Goal: Task Accomplishment & Management: Complete application form

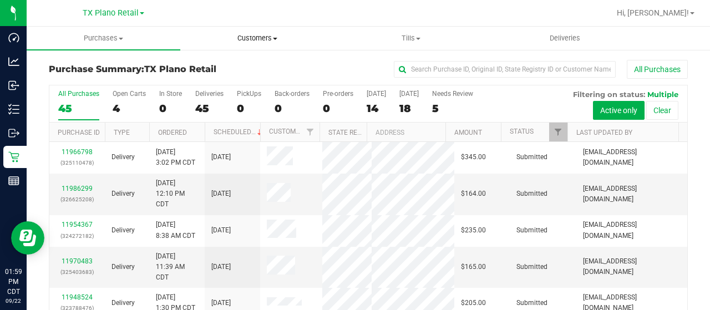
click at [266, 39] on span "Customers" at bounding box center [257, 38] width 152 height 10
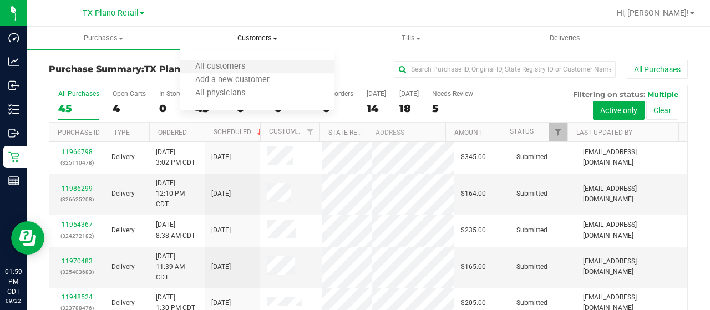
click at [269, 64] on li "All customers" at bounding box center [257, 66] width 154 height 13
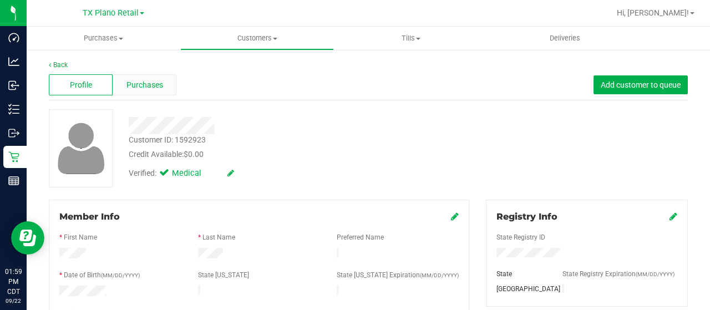
click at [128, 80] on span "Purchases" at bounding box center [144, 85] width 37 height 12
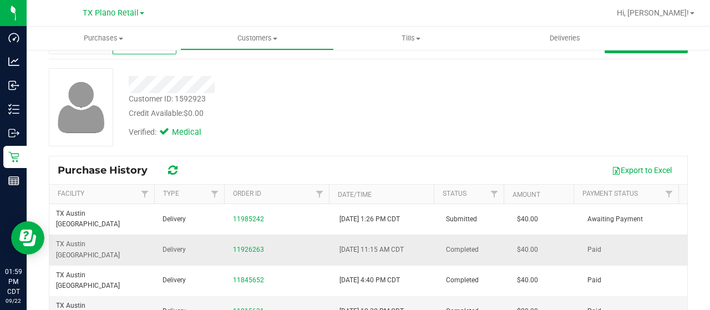
scroll to position [111, 0]
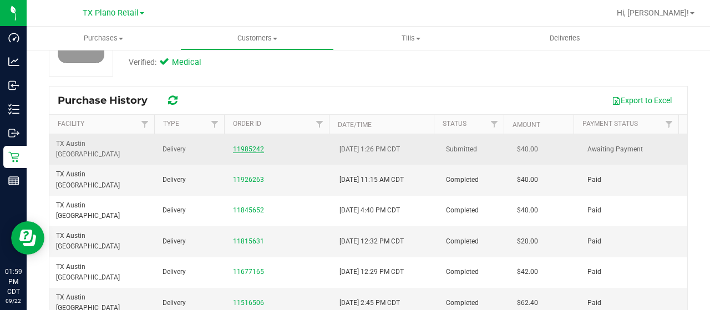
click at [239, 145] on link "11985242" at bounding box center [248, 149] width 31 height 8
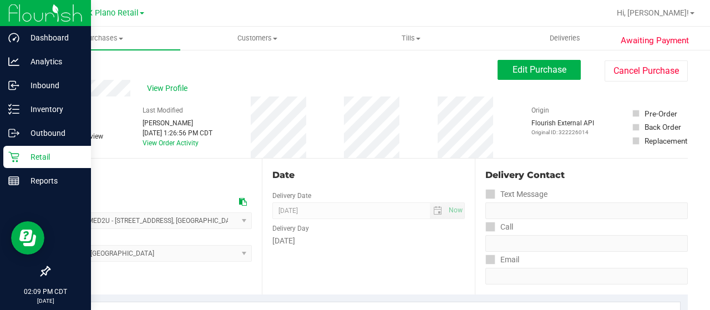
click at [22, 152] on p "Retail" at bounding box center [52, 156] width 67 height 13
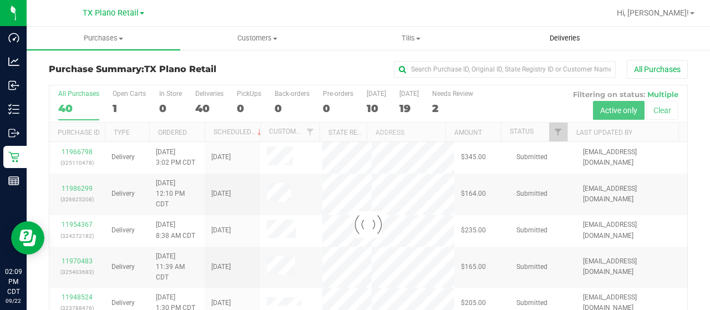
click at [572, 40] on span "Deliveries" at bounding box center [564, 38] width 60 height 10
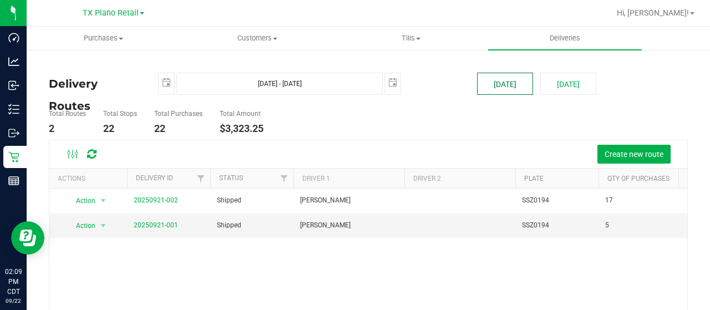
click at [503, 87] on button "[DATE]" at bounding box center [505, 84] width 56 height 22
click at [576, 85] on button "[DATE]" at bounding box center [568, 84] width 56 height 22
type input "[DATE] - [DATE]"
type input "[DATE]"
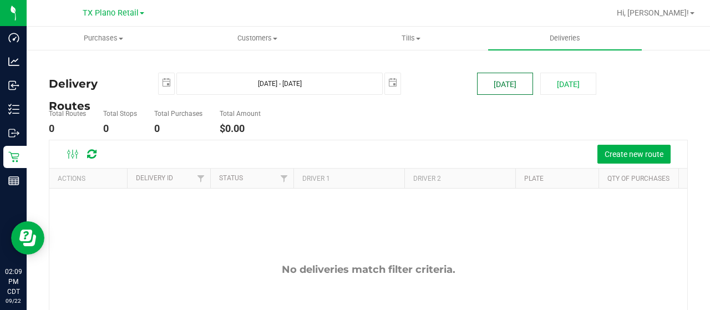
click at [514, 87] on button "[DATE]" at bounding box center [505, 84] width 56 height 22
type input "[DATE] - [DATE]"
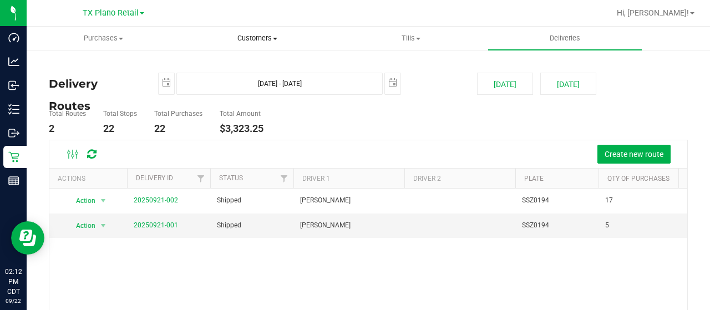
click at [249, 42] on span "Customers" at bounding box center [257, 38] width 152 height 10
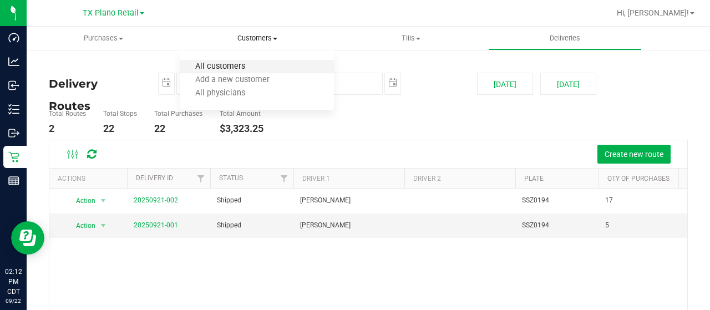
click at [249, 65] on span "All customers" at bounding box center [220, 66] width 80 height 9
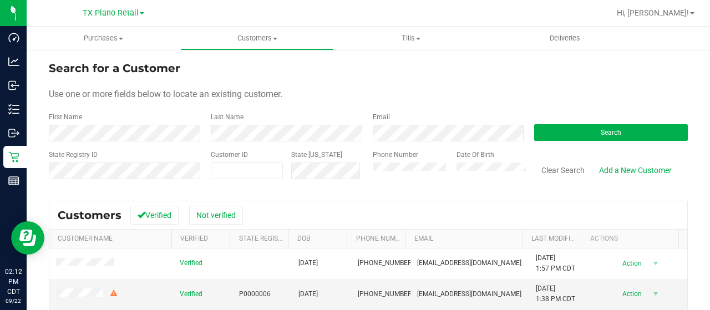
click at [430, 141] on form "Search for a Customer Use one or more fields below to locate an existing custom…" at bounding box center [368, 124] width 639 height 129
click at [561, 136] on button "Search" at bounding box center [611, 132] width 154 height 17
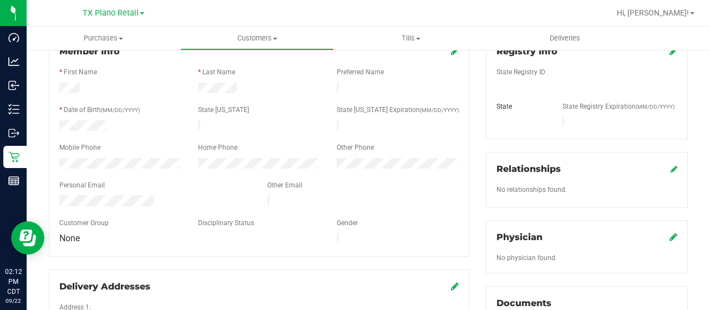
scroll to position [166, 0]
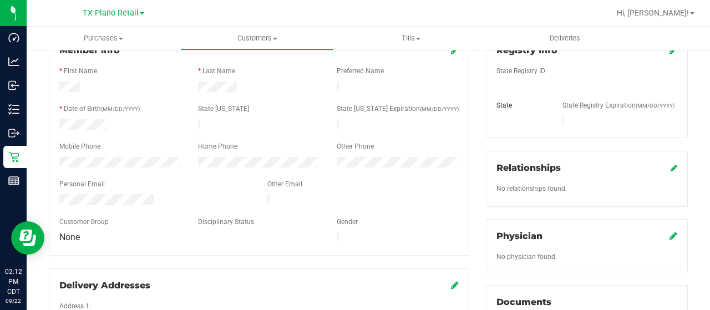
drag, startPoint x: 155, startPoint y: 192, endPoint x: 57, endPoint y: 197, distance: 97.7
click at [57, 197] on div at bounding box center [155, 200] width 208 height 13
click at [57, 158] on div at bounding box center [120, 163] width 139 height 13
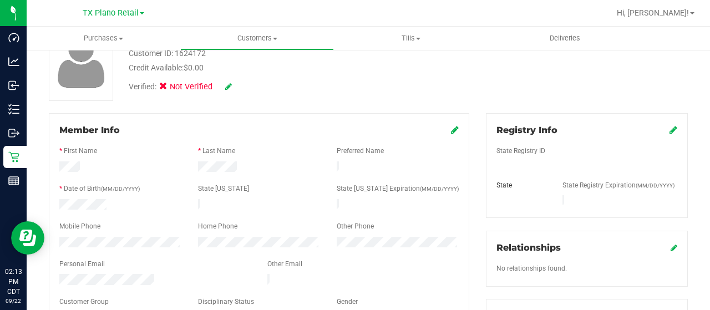
scroll to position [55, 0]
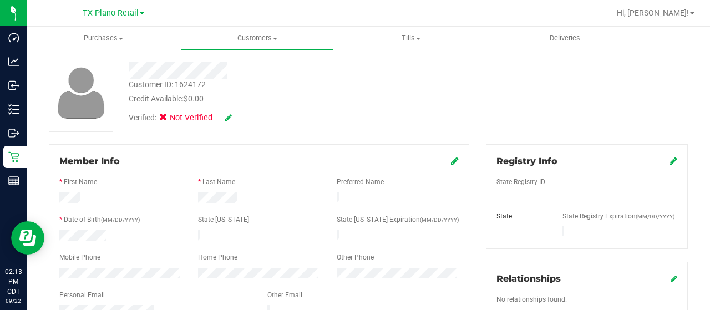
click at [164, 68] on div at bounding box center [284, 70] width 328 height 17
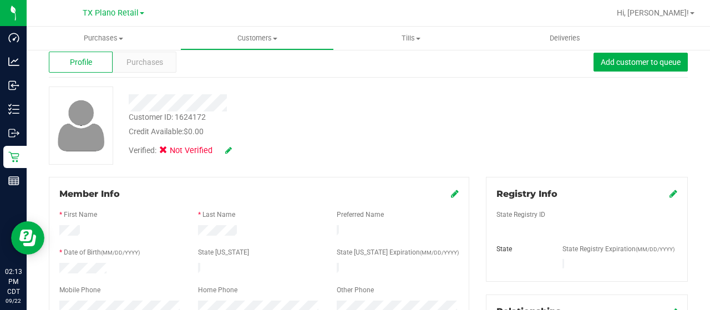
scroll to position [0, 0]
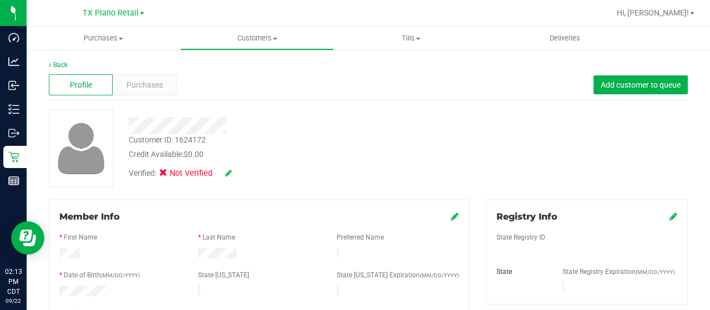
drag, startPoint x: 227, startPoint y: 69, endPoint x: 242, endPoint y: 126, distance: 58.4
click at [243, 126] on div at bounding box center [284, 125] width 328 height 17
click at [131, 127] on div at bounding box center [284, 125] width 328 height 17
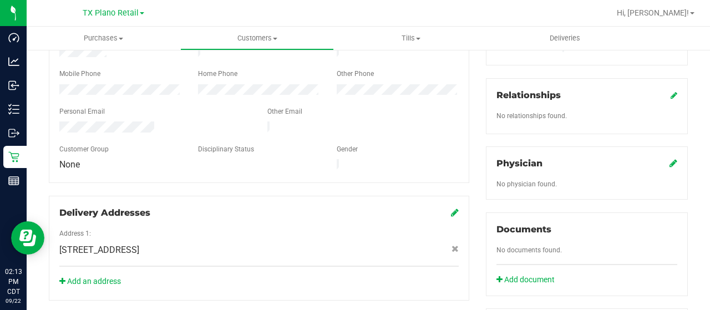
scroll to position [222, 0]
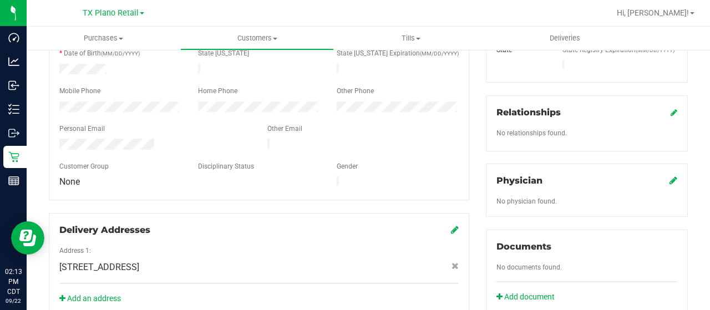
click at [669, 176] on icon at bounding box center [673, 180] width 8 height 9
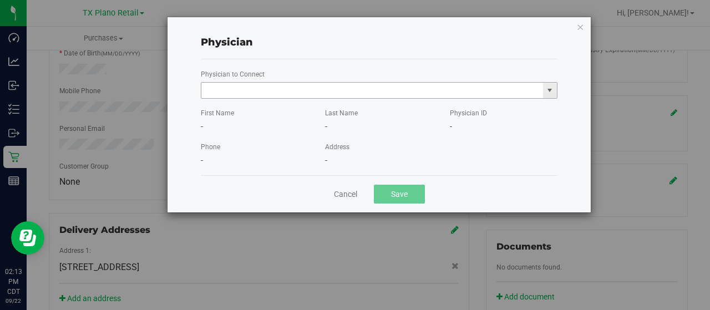
click at [274, 86] on input "text" at bounding box center [372, 91] width 342 height 16
paste input "[PERSON_NAME]"
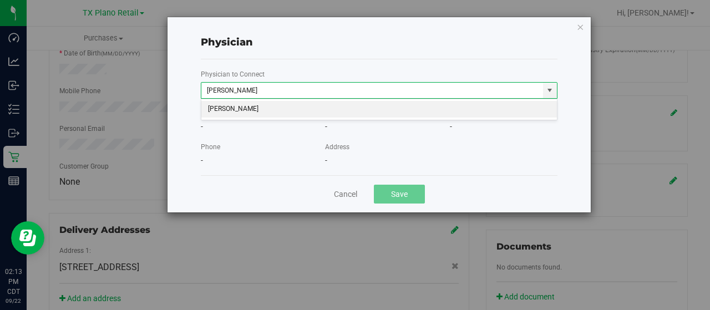
click at [279, 108] on li "[PERSON_NAME]" at bounding box center [379, 109] width 356 height 17
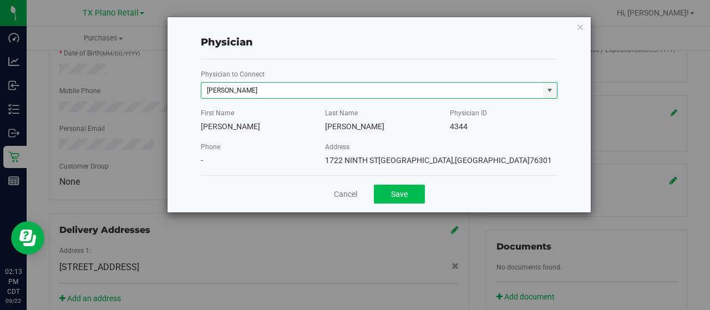
type input "[PERSON_NAME]"
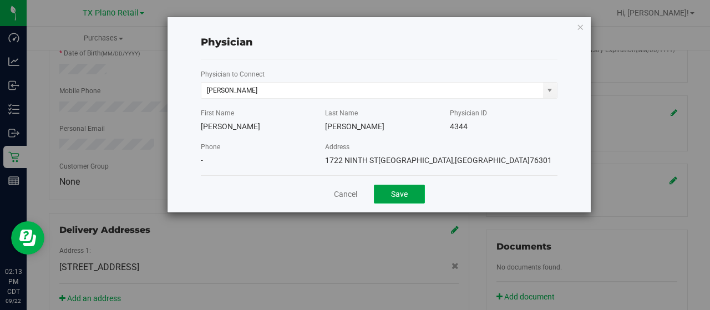
click at [402, 197] on button "Save" at bounding box center [399, 194] width 51 height 19
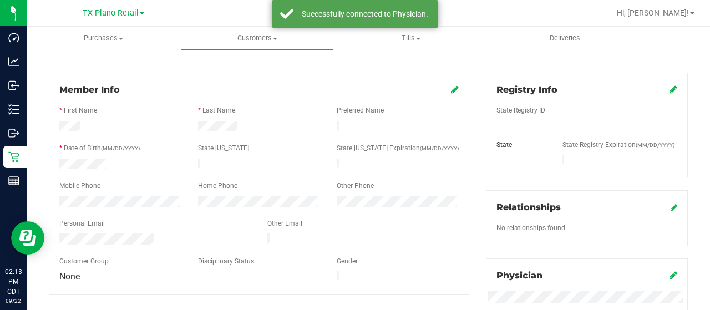
scroll to position [55, 0]
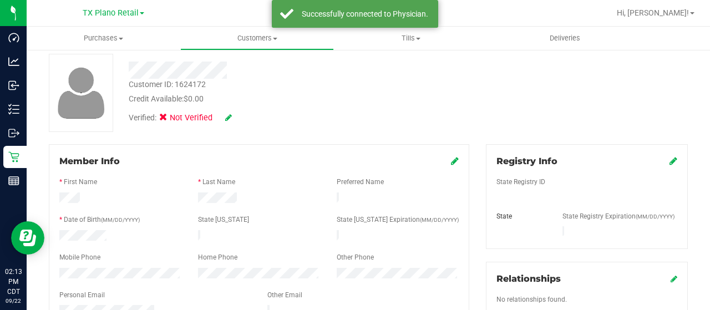
click at [669, 163] on icon at bounding box center [673, 160] width 8 height 9
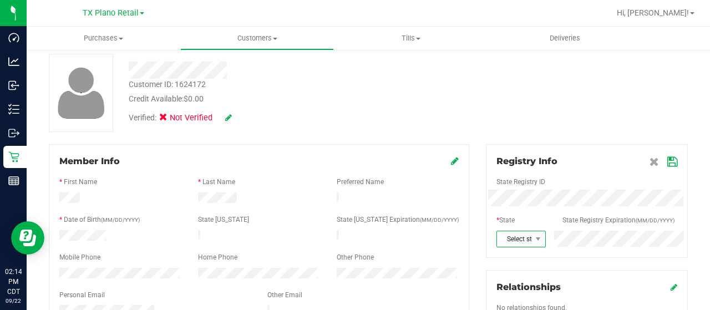
click at [521, 239] on span "Select state" at bounding box center [514, 239] width 34 height 16
click at [510, 171] on li "[GEOGRAPHIC_DATA]" at bounding box center [514, 180] width 47 height 19
click at [667, 160] on icon at bounding box center [672, 161] width 10 height 9
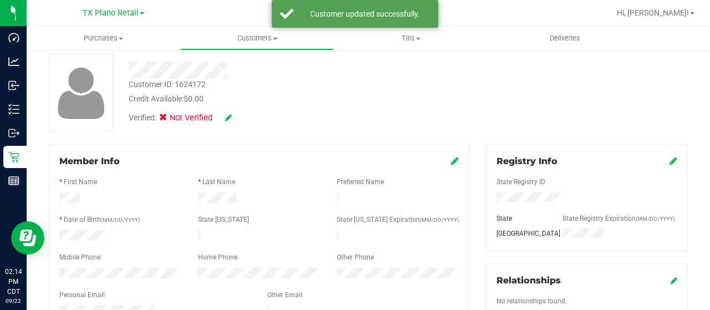
click at [230, 115] on icon at bounding box center [228, 118] width 7 height 8
click at [165, 119] on icon at bounding box center [166, 119] width 7 height 0
click at [0, 0] on input "Medical" at bounding box center [0, 0] width 0 height 0
click at [242, 117] on icon at bounding box center [243, 118] width 9 height 8
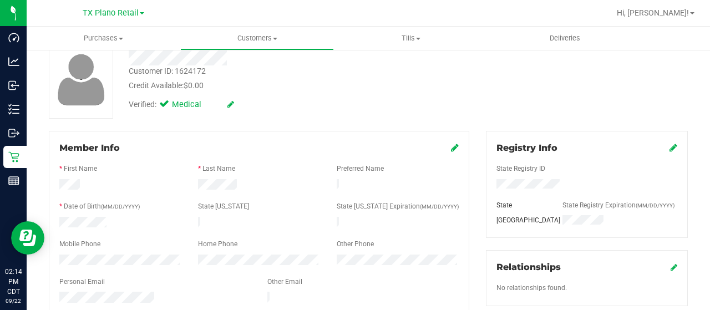
scroll to position [0, 0]
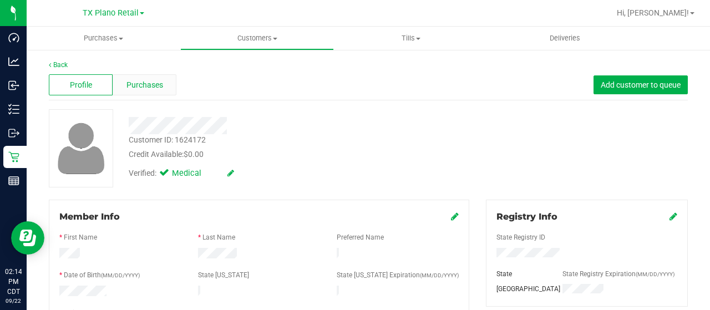
click at [159, 80] on span "Purchases" at bounding box center [144, 85] width 37 height 12
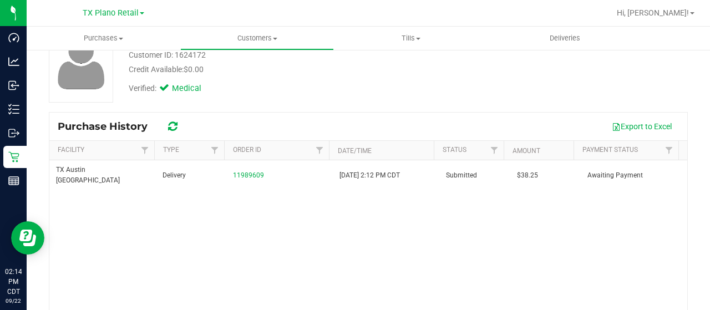
scroll to position [111, 0]
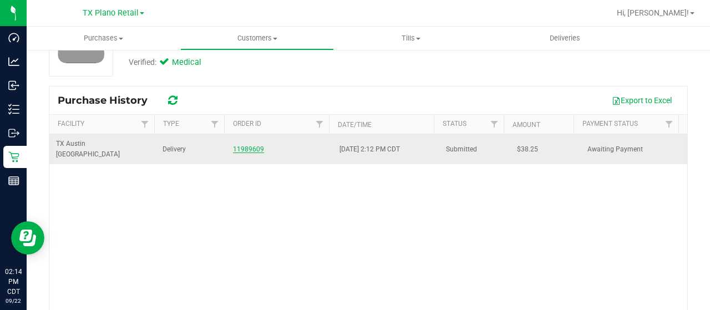
click at [244, 145] on link "11989609" at bounding box center [248, 149] width 31 height 8
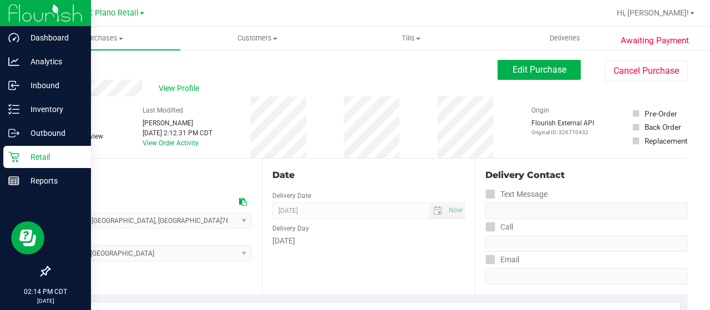
click at [8, 154] on icon at bounding box center [13, 156] width 11 height 11
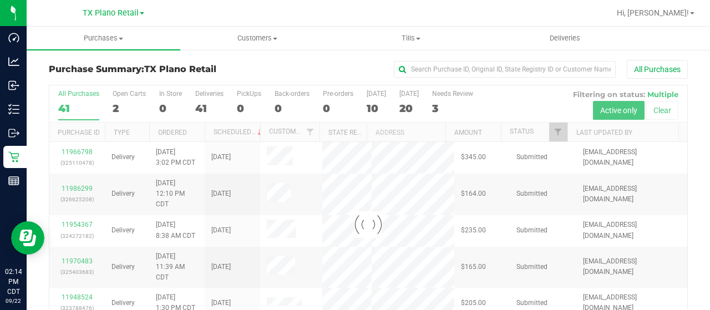
click at [119, 108] on div "2" at bounding box center [129, 108] width 33 height 13
click at [0, 0] on input "Open Carts 2" at bounding box center [0, 0] width 0 height 0
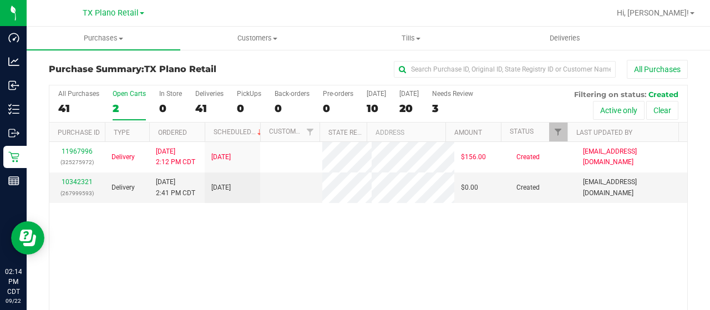
click at [115, 109] on div "2" at bounding box center [129, 108] width 33 height 13
click at [0, 0] on input "Open Carts 2" at bounding box center [0, 0] width 0 height 0
click at [559, 35] on span "Deliveries" at bounding box center [564, 38] width 60 height 10
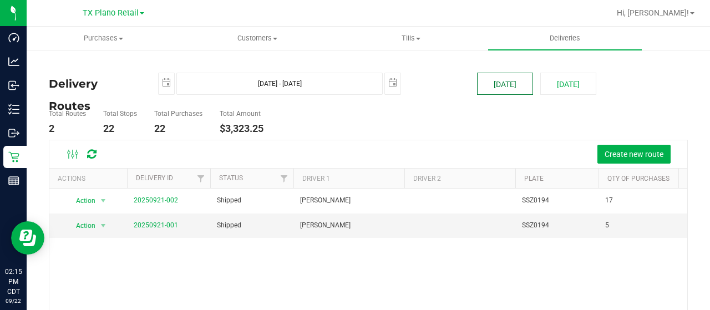
click at [507, 90] on button "[DATE]" at bounding box center [505, 84] width 56 height 22
click at [549, 89] on button "[DATE]" at bounding box center [568, 84] width 56 height 22
type input "[DATE] - [DATE]"
type input "[DATE]"
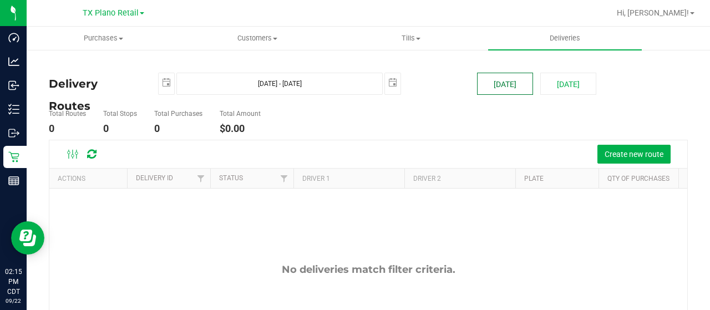
click at [512, 86] on button "[DATE]" at bounding box center [505, 84] width 56 height 22
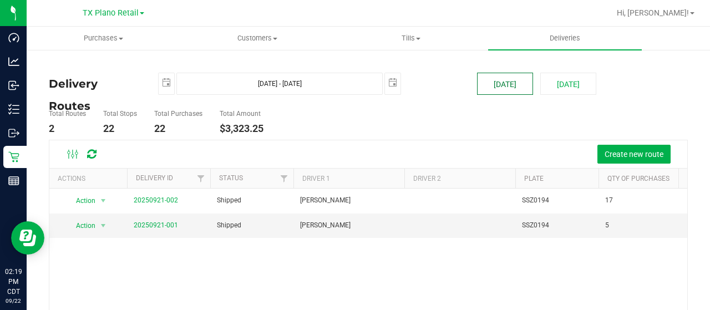
click at [495, 78] on button "[DATE]" at bounding box center [505, 84] width 56 height 22
click at [564, 83] on button "[DATE]" at bounding box center [568, 84] width 56 height 22
type input "[DATE] - [DATE]"
type input "[DATE]"
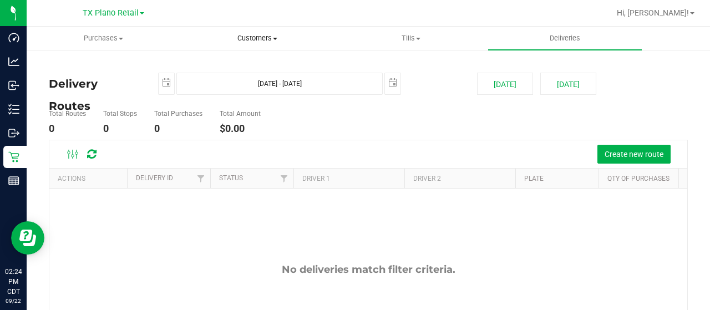
click at [262, 40] on span "Customers" at bounding box center [257, 38] width 152 height 10
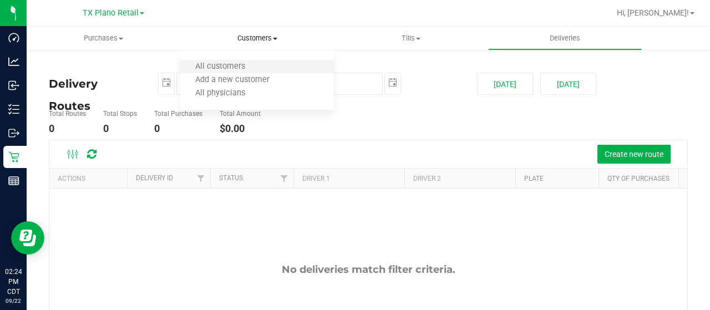
click at [260, 67] on li "All customers" at bounding box center [257, 66] width 154 height 13
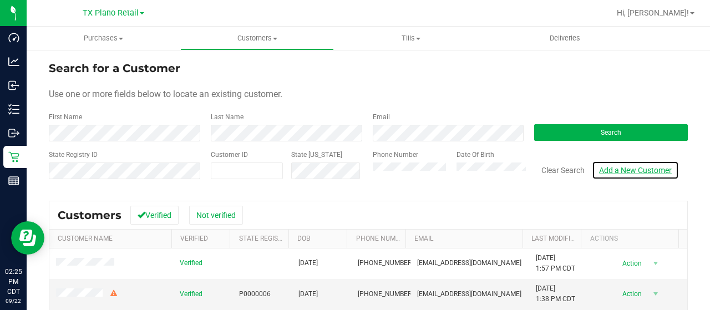
click at [615, 170] on link "Add a New Customer" at bounding box center [635, 170] width 87 height 19
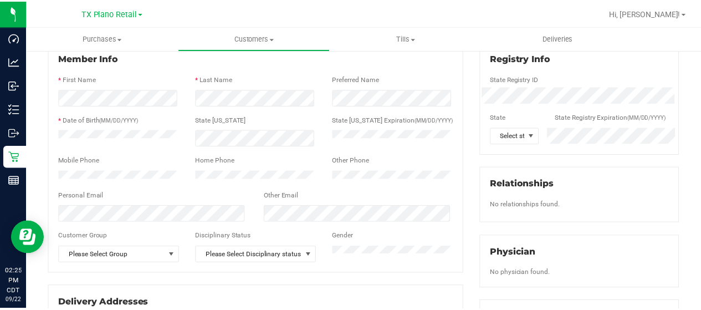
scroll to position [166, 0]
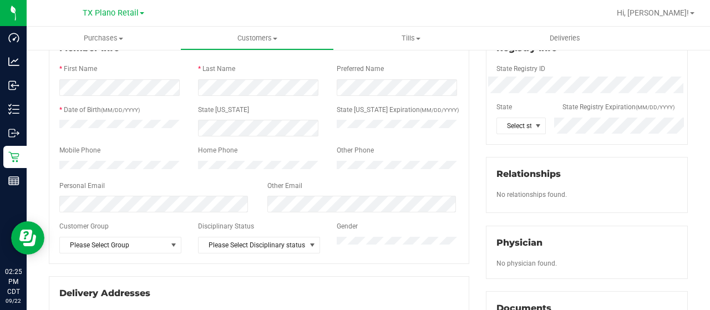
click at [108, 179] on div at bounding box center [258, 176] width 399 height 9
click at [508, 125] on span "Select state" at bounding box center [514, 126] width 34 height 16
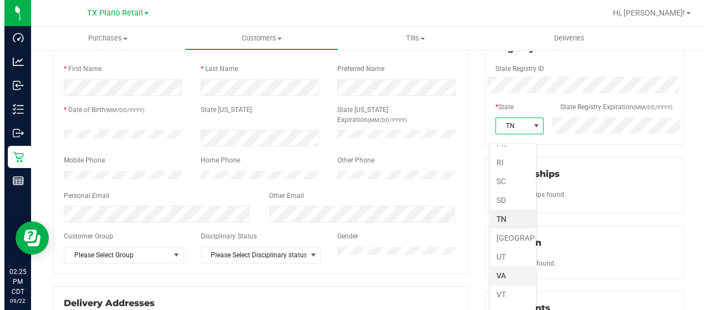
scroll to position [757, 0]
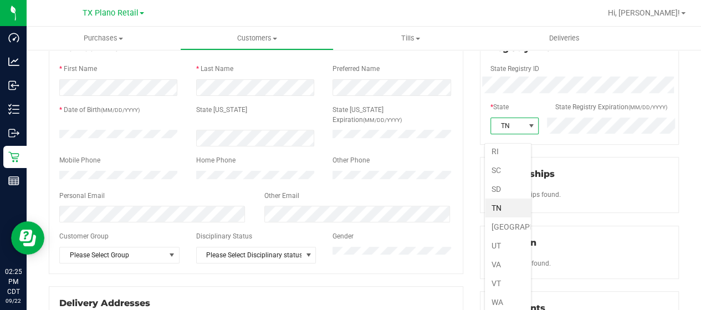
click at [503, 217] on li "[GEOGRAPHIC_DATA]" at bounding box center [508, 226] width 46 height 19
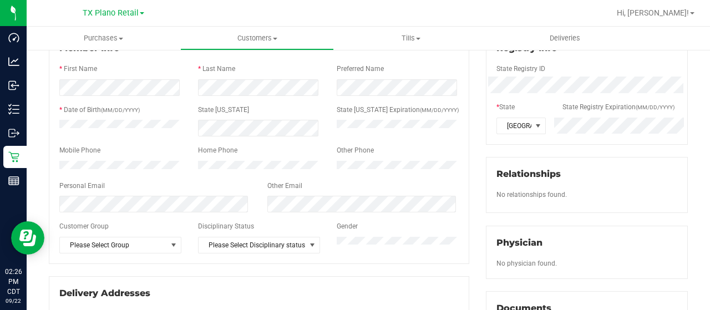
click at [134, 218] on div at bounding box center [258, 216] width 399 height 9
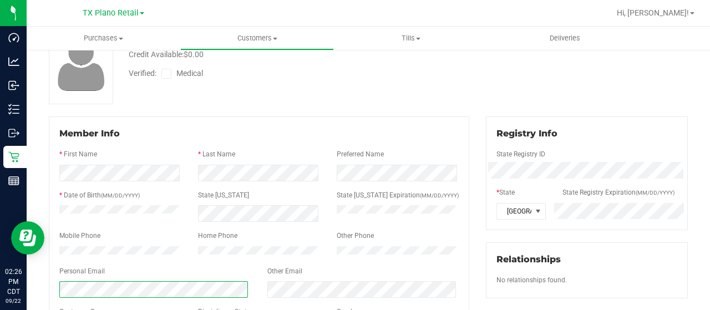
scroll to position [0, 0]
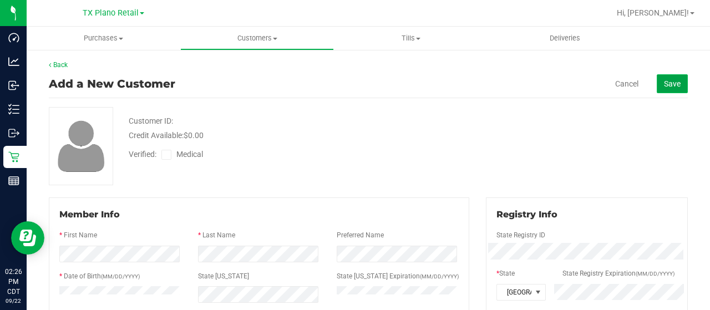
click at [664, 87] on span "Save" at bounding box center [672, 83] width 17 height 9
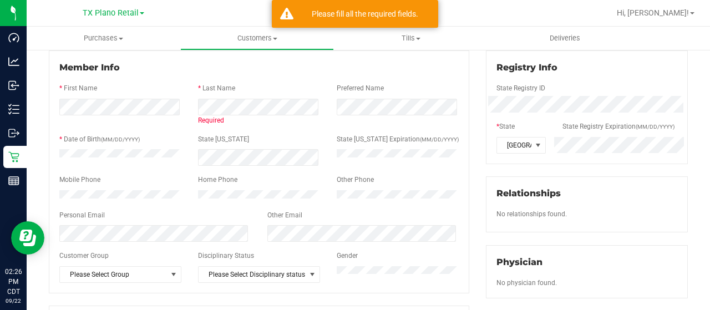
scroll to position [166, 0]
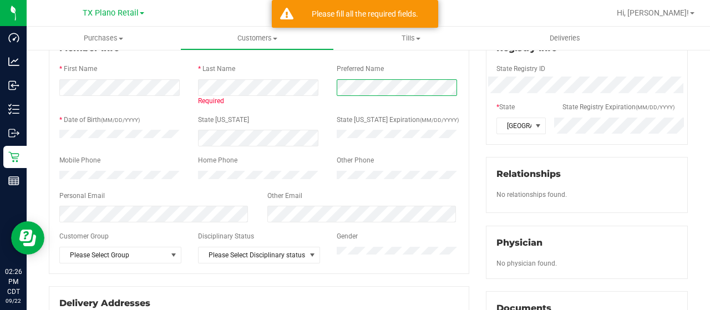
click at [329, 86] on div at bounding box center [397, 87] width 139 height 17
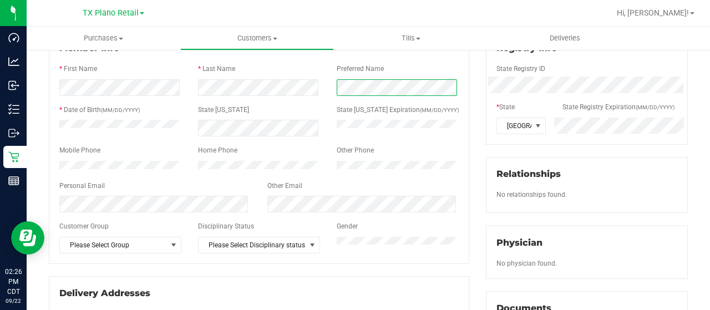
click at [319, 84] on div at bounding box center [259, 87] width 416 height 17
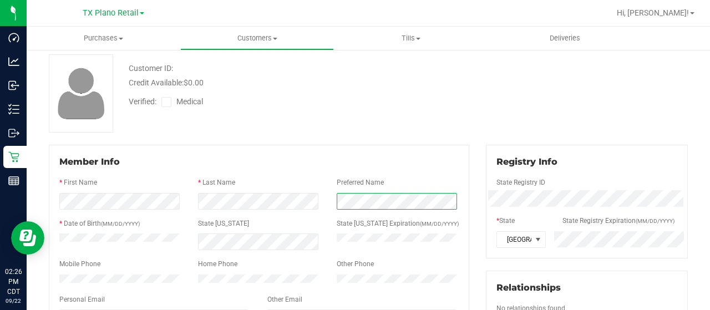
scroll to position [0, 0]
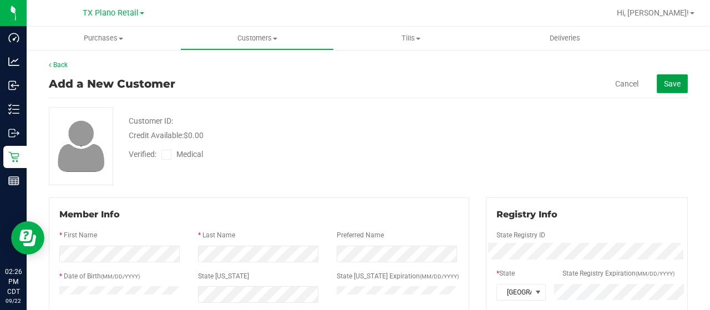
click at [664, 86] on span "Save" at bounding box center [672, 83] width 17 height 9
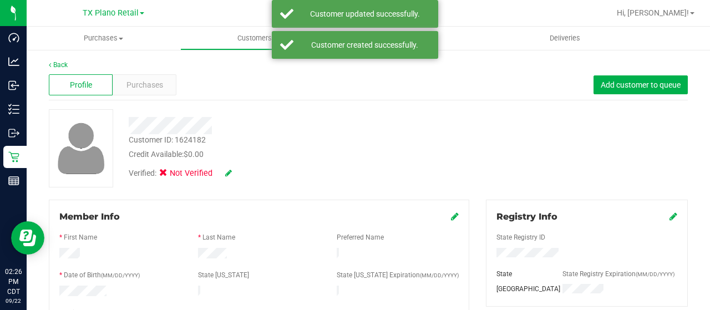
click at [228, 172] on icon at bounding box center [228, 173] width 7 height 8
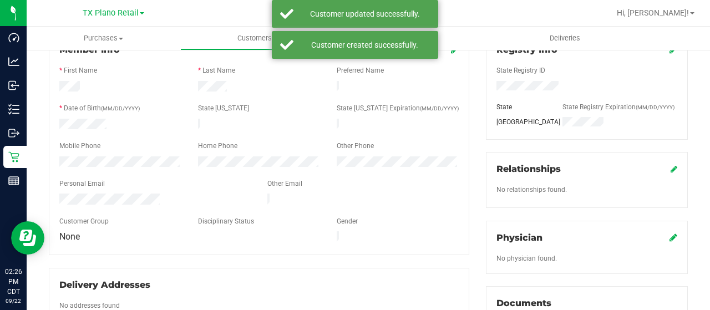
scroll to position [222, 0]
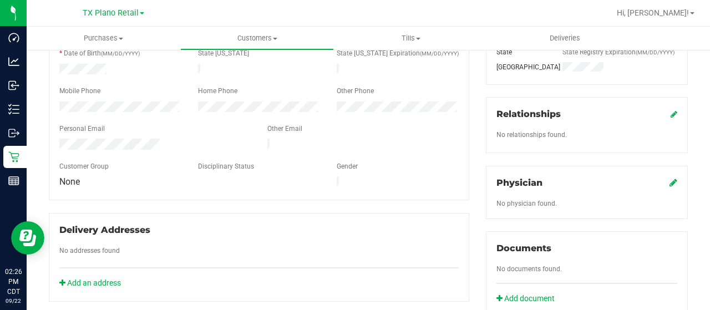
click at [669, 179] on icon at bounding box center [673, 182] width 8 height 9
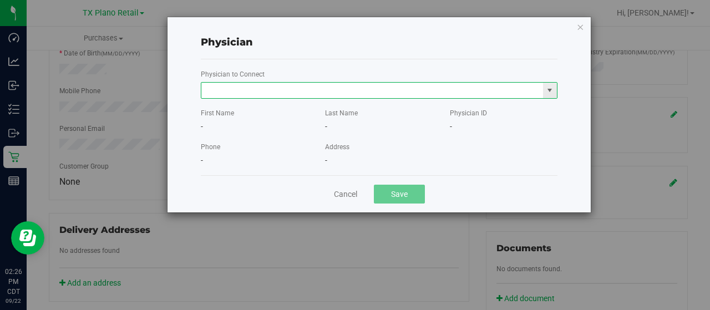
click at [263, 86] on input "text" at bounding box center [372, 91] width 342 height 16
paste input "[PERSON_NAME]"
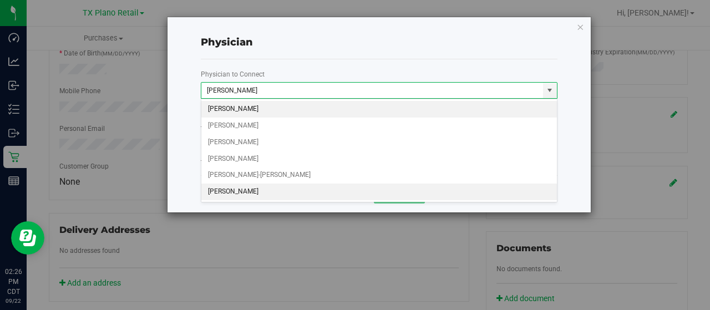
click at [248, 186] on li "[PERSON_NAME]" at bounding box center [379, 192] width 356 height 17
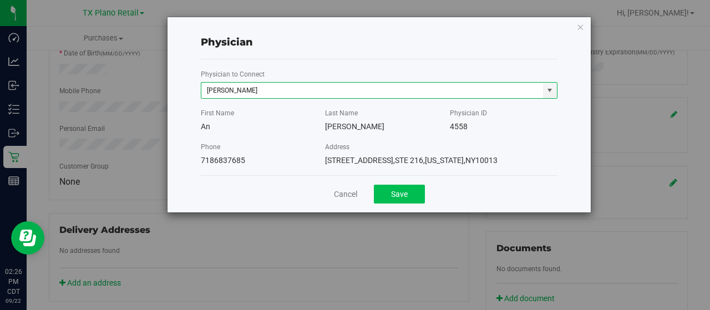
type input "[PERSON_NAME]"
click at [412, 195] on button "Save" at bounding box center [399, 194] width 51 height 19
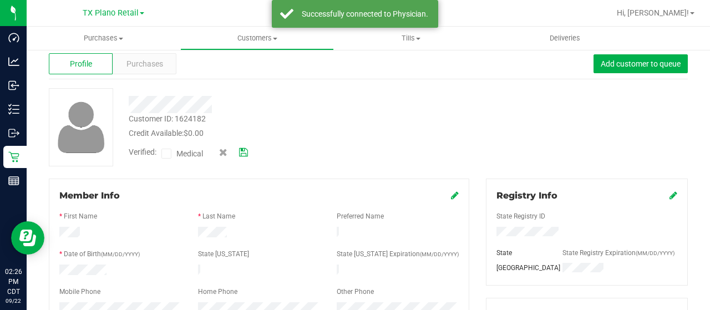
scroll to position [0, 0]
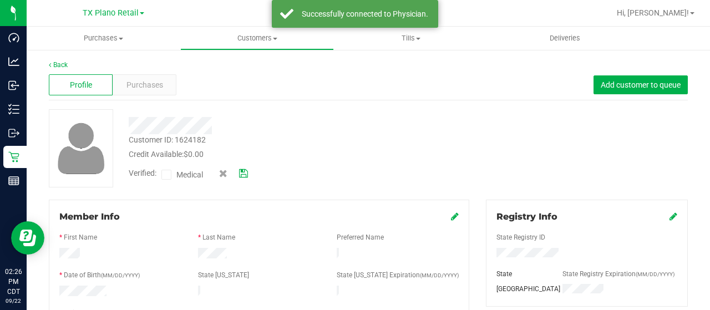
click at [161, 176] on span "Verified:" at bounding box center [145, 174] width 33 height 14
click at [166, 175] on icon at bounding box center [166, 175] width 7 height 0
click at [0, 0] on input "Medical" at bounding box center [0, 0] width 0 height 0
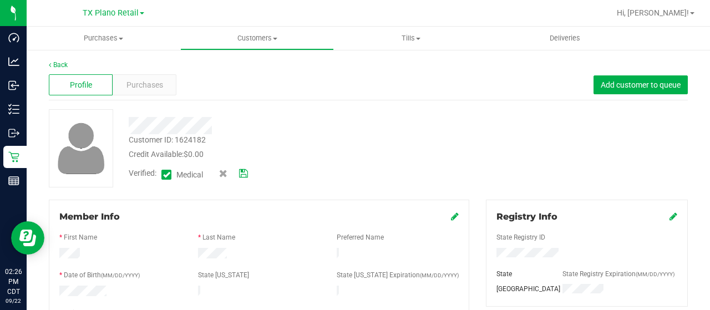
click at [242, 172] on icon at bounding box center [243, 174] width 9 height 8
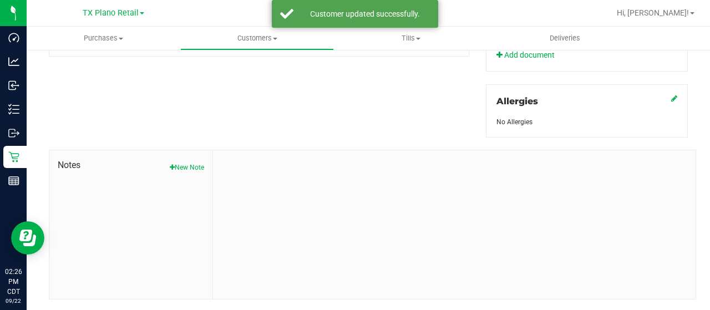
scroll to position [489, 0]
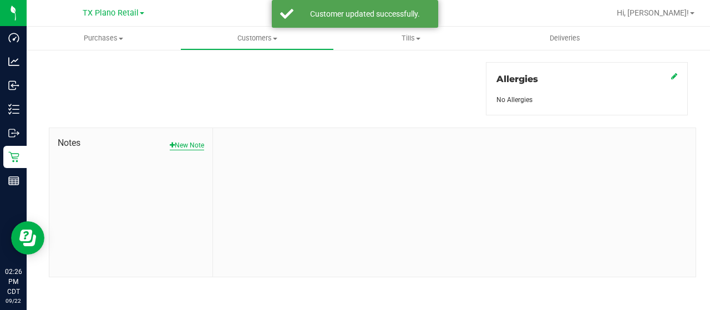
click at [193, 142] on button "New Note" at bounding box center [187, 145] width 34 height 10
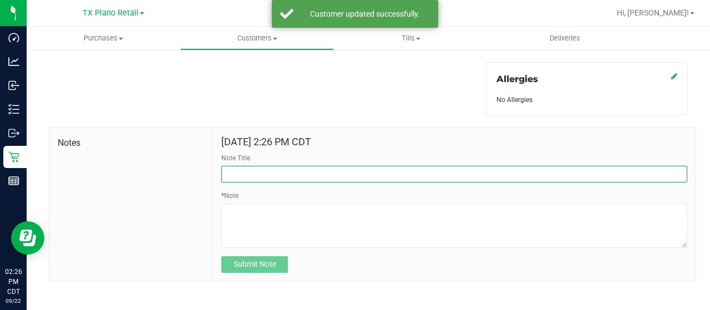
click at [272, 168] on input "Note Title" at bounding box center [454, 174] width 466 height 17
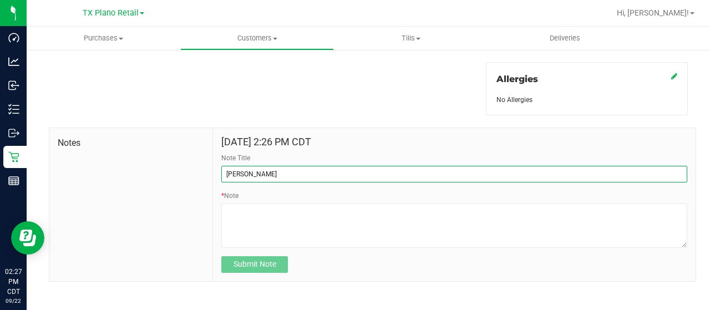
type input "[PERSON_NAME]"
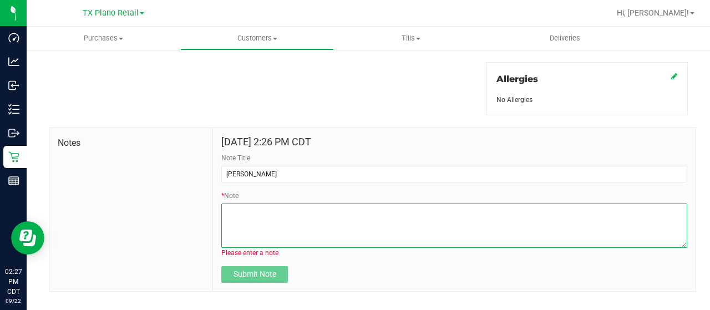
click at [287, 212] on textarea "* Note" at bounding box center [454, 225] width 466 height 44
paste textarea "Patient Name: [PERSON_NAME] [PERSON_NAME] Address: [STREET_ADDRESS][PERSON_NAME…"
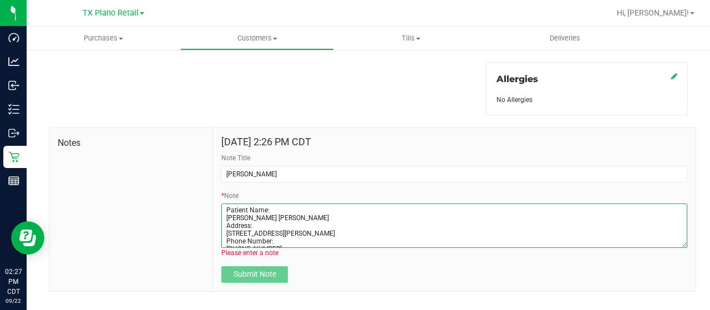
scroll to position [47, 0]
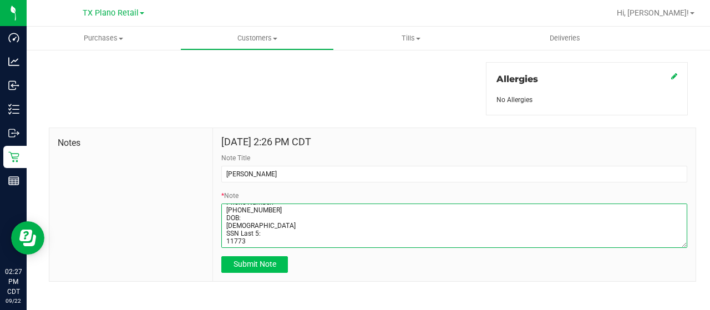
type textarea "Patient Name: [PERSON_NAME] [PERSON_NAME] Address: [STREET_ADDRESS][PERSON_NAME…"
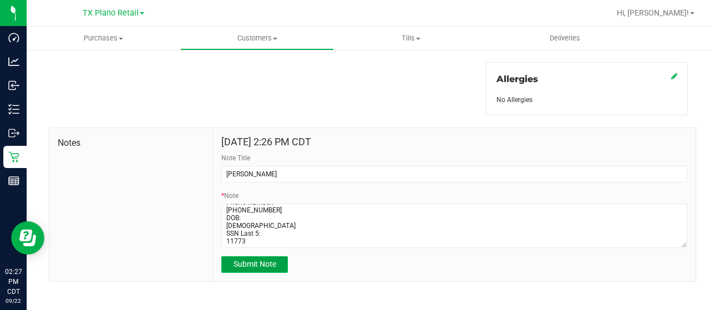
click at [263, 266] on span "Submit Note" at bounding box center [254, 263] width 43 height 9
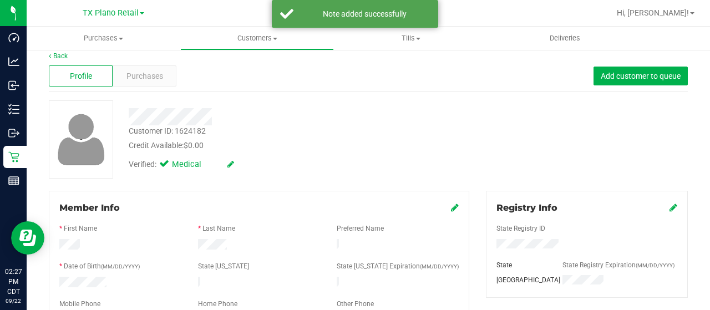
scroll to position [0, 0]
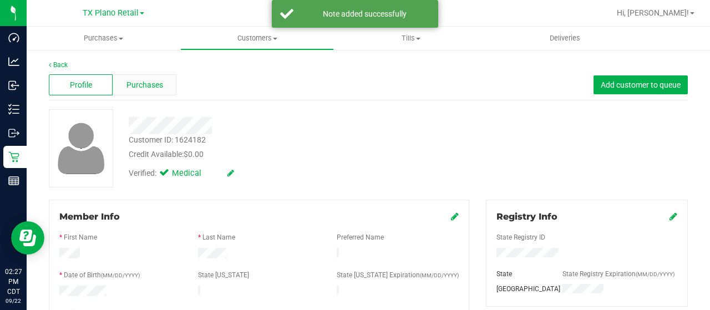
click at [163, 87] on div "Purchases" at bounding box center [145, 84] width 64 height 21
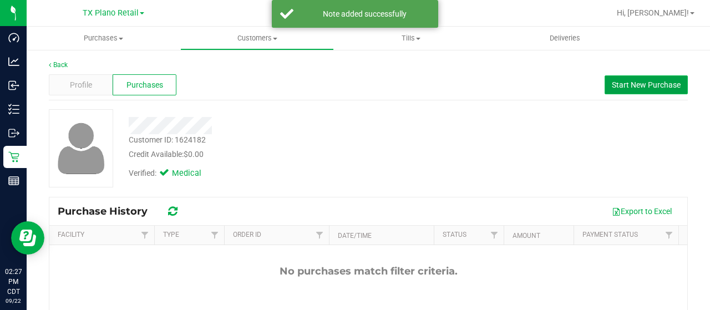
click at [641, 85] on span "Start New Purchase" at bounding box center [645, 84] width 69 height 9
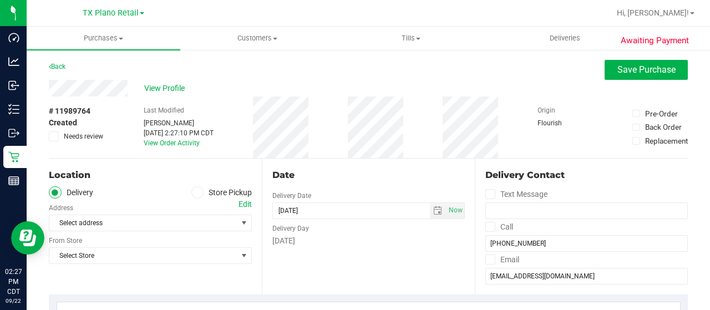
click at [241, 201] on div "Edit" at bounding box center [244, 204] width 13 height 12
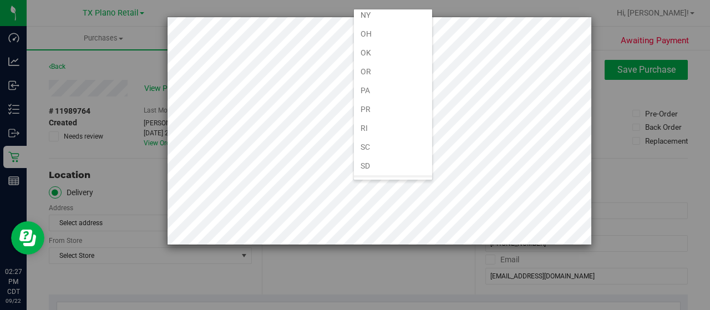
scroll to position [665, 0]
click at [376, 175] on li "[GEOGRAPHIC_DATA]" at bounding box center [393, 184] width 78 height 19
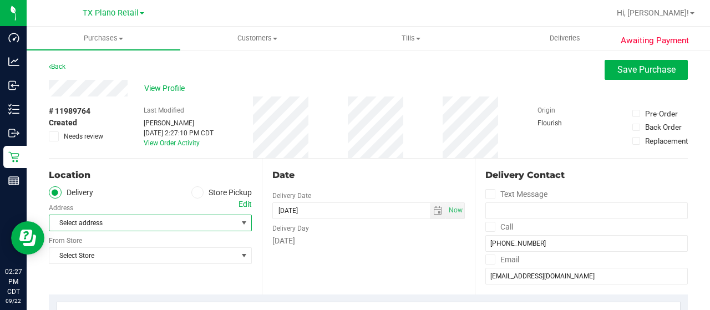
click at [196, 222] on span "Select address" at bounding box center [138, 223] width 179 height 16
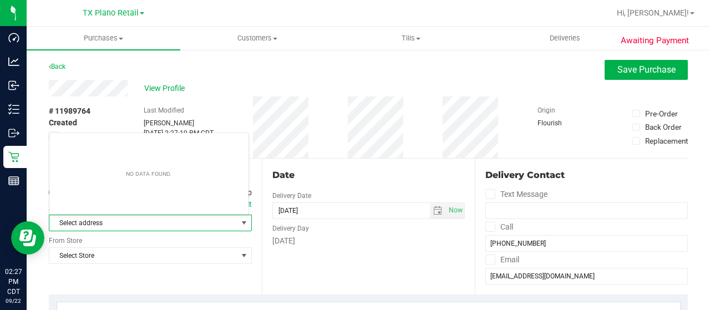
click at [174, 226] on span "Select address" at bounding box center [138, 223] width 179 height 16
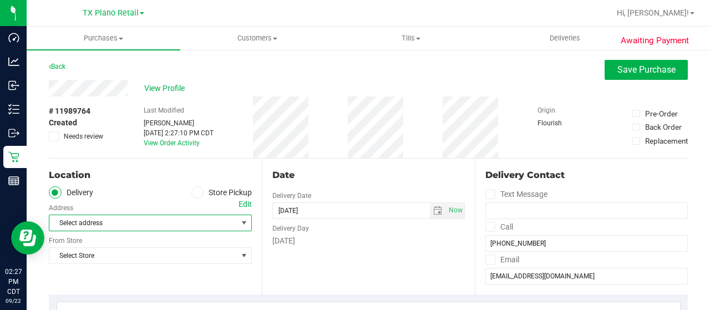
click at [247, 204] on div "Edit" at bounding box center [244, 204] width 13 height 12
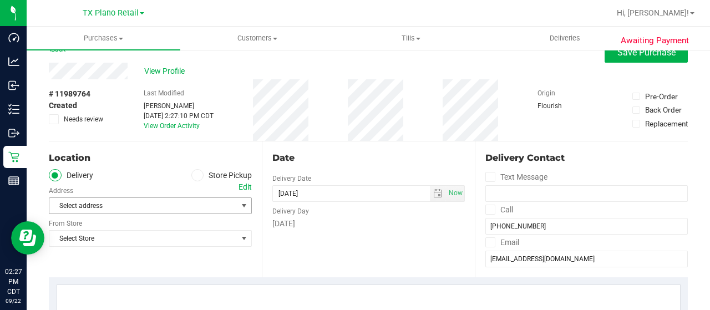
scroll to position [0, 0]
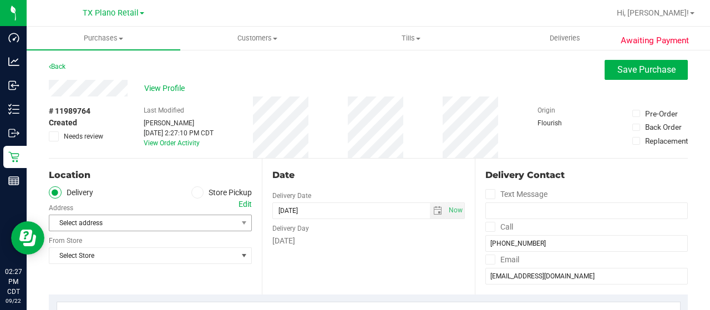
click at [144, 172] on div "Location" at bounding box center [150, 175] width 203 height 13
click at [133, 223] on span "Select address" at bounding box center [138, 223] width 179 height 16
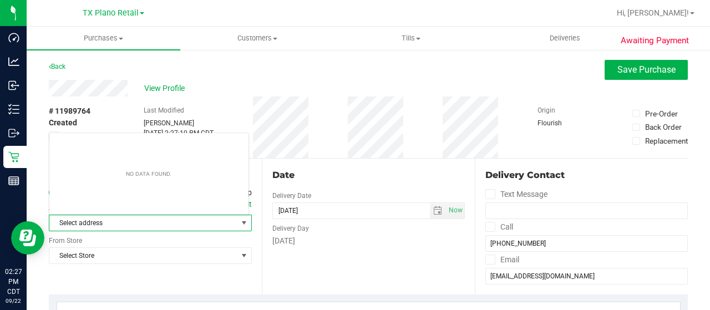
click at [123, 221] on span "Select address" at bounding box center [138, 223] width 179 height 16
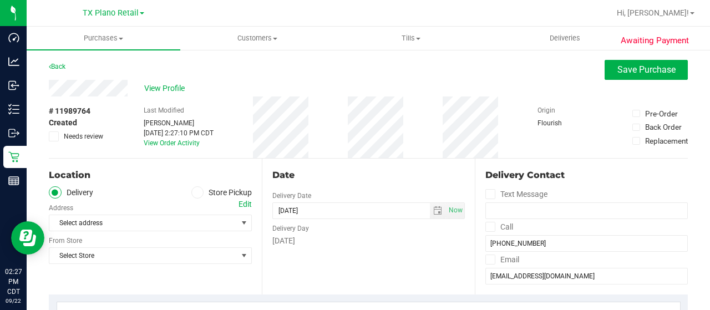
click at [242, 206] on div "Edit" at bounding box center [244, 204] width 13 height 12
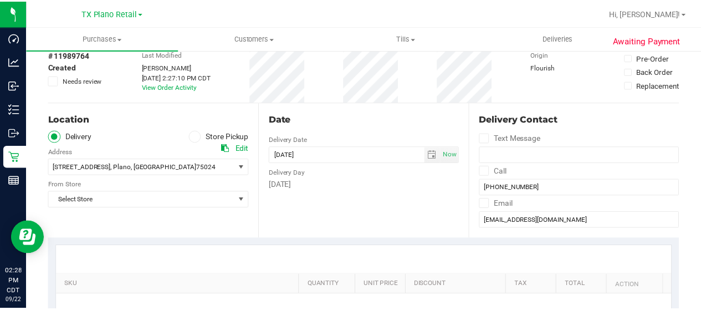
scroll to position [111, 0]
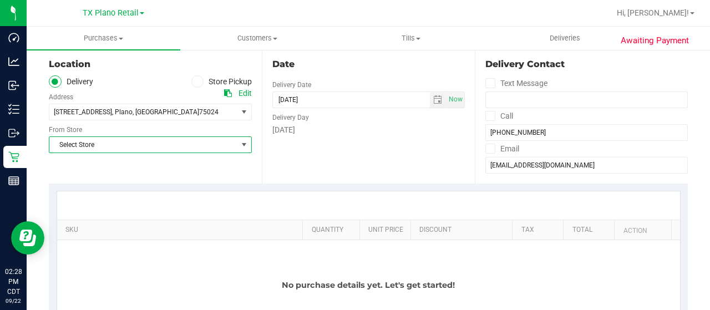
click at [121, 146] on span "Select Store" at bounding box center [143, 145] width 188 height 16
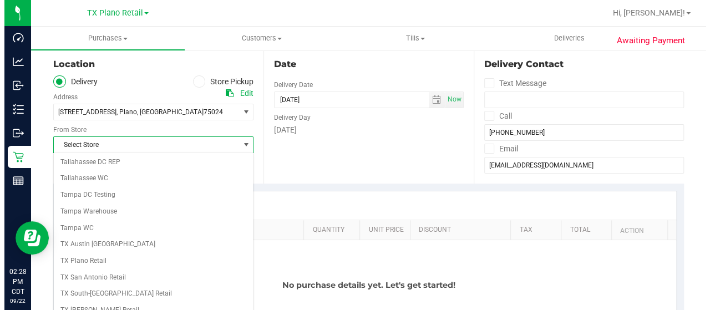
scroll to position [776, 0]
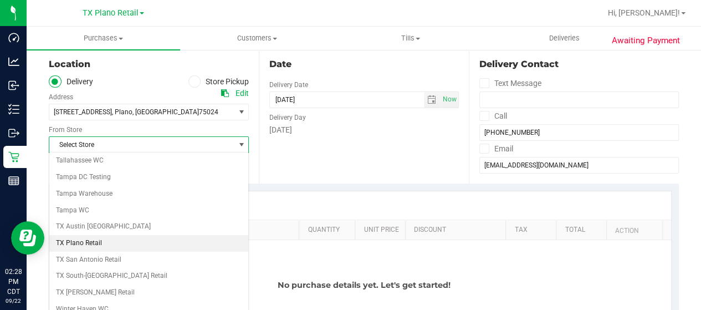
click at [103, 235] on li "TX Plano Retail" at bounding box center [148, 243] width 199 height 17
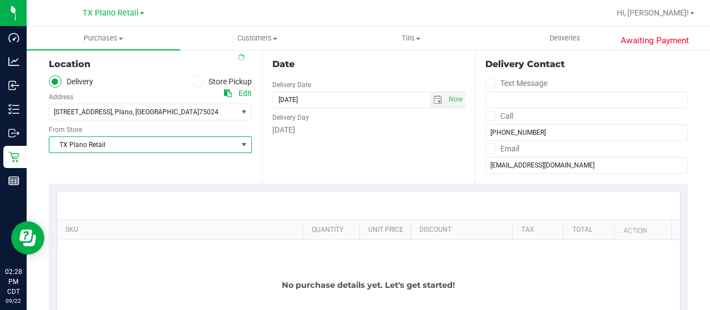
click at [273, 154] on div "Date Delivery Date [DATE] Now [DATE] 02:27 PM Now Delivery Day [DATE]" at bounding box center [368, 116] width 213 height 136
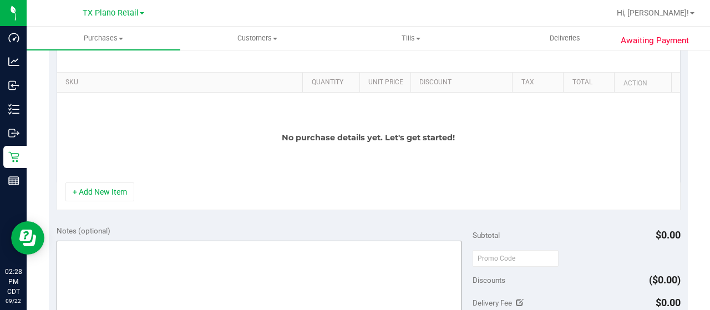
scroll to position [333, 0]
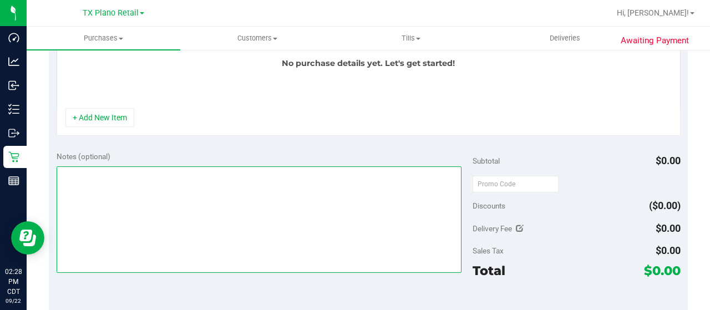
click at [150, 208] on textarea at bounding box center [259, 219] width 405 height 106
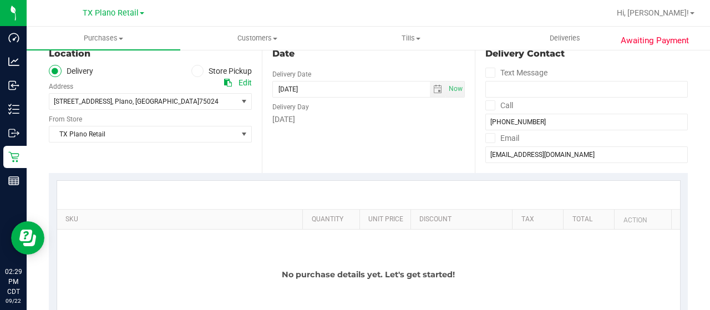
scroll to position [55, 0]
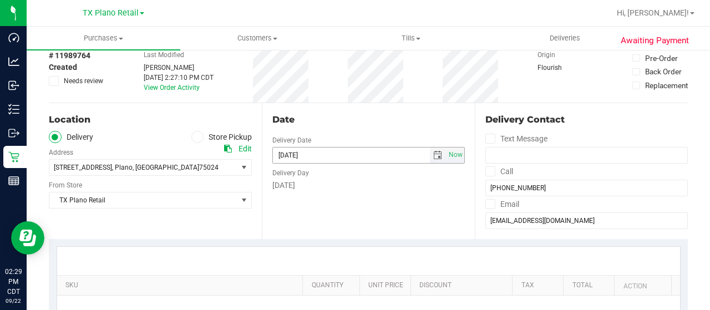
click at [433, 150] on span "select" at bounding box center [438, 155] width 16 height 16
type textarea "Plano PU for"
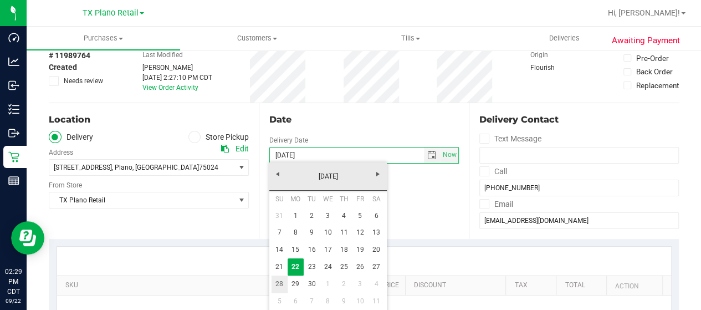
click at [282, 284] on link "28" at bounding box center [280, 284] width 16 height 17
type input "[DATE]"
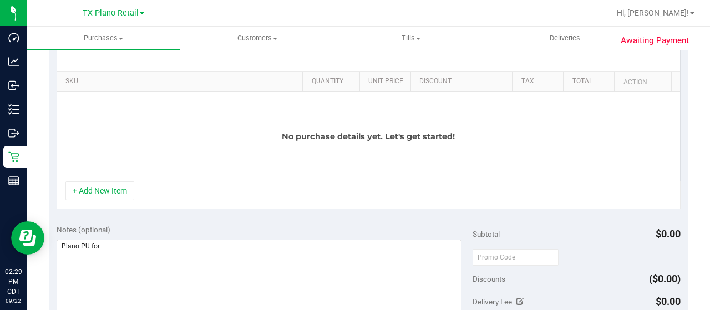
scroll to position [277, 0]
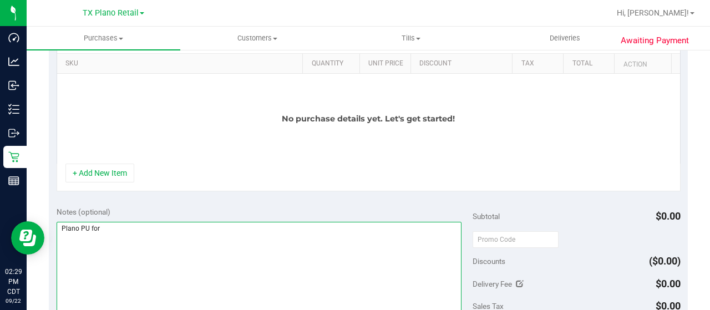
click at [129, 226] on textarea at bounding box center [259, 275] width 405 height 106
type textarea "Plano PU for [DATE]. LW [DATE]"
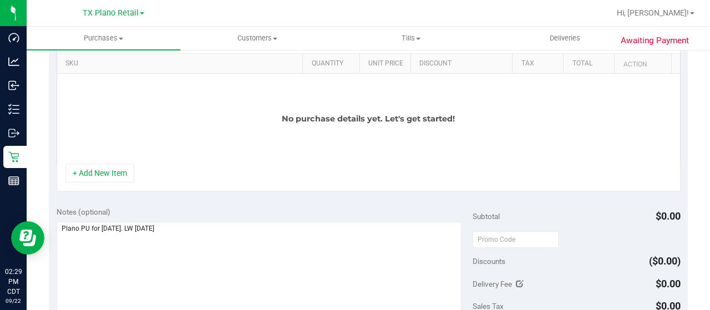
click at [261, 167] on div "+ Add New Item" at bounding box center [369, 178] width 624 height 28
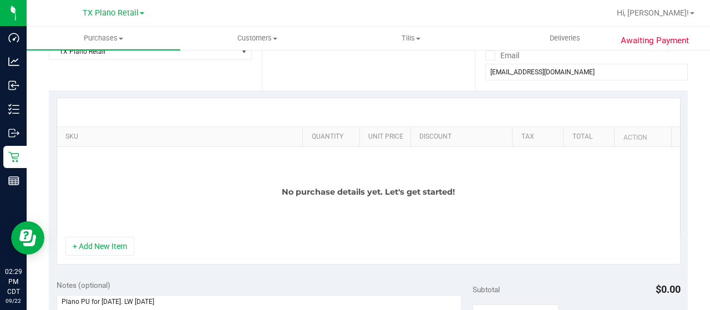
scroll to position [222, 0]
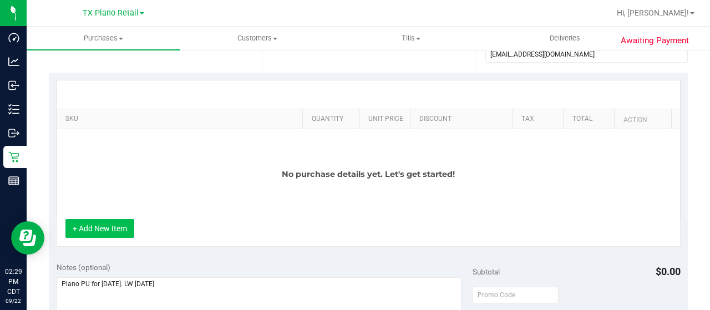
click at [119, 223] on button "+ Add New Item" at bounding box center [99, 228] width 69 height 19
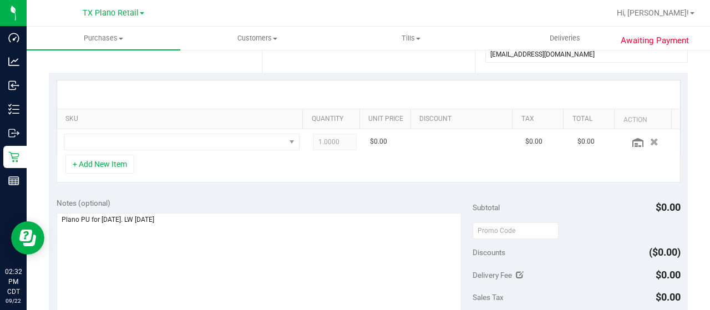
click at [196, 98] on div at bounding box center [368, 94] width 623 height 28
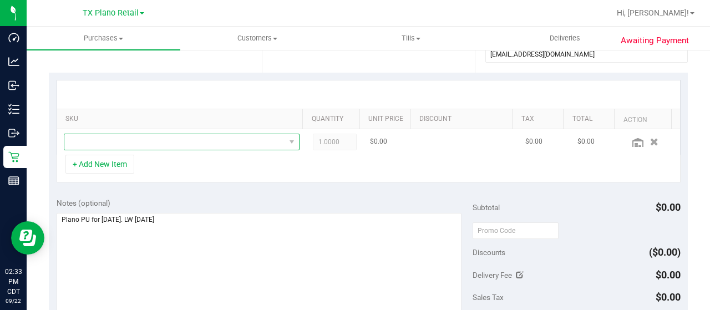
click at [174, 143] on span "NO DATA FOUND" at bounding box center [174, 142] width 221 height 16
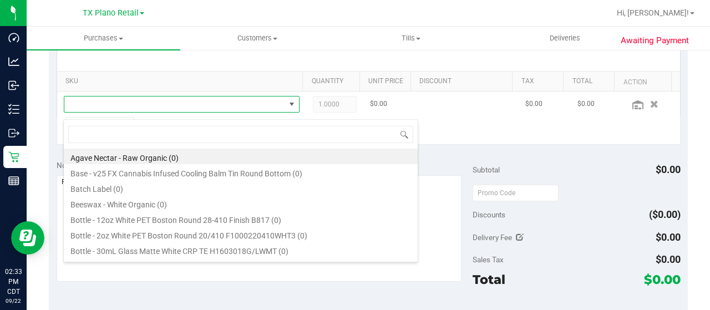
scroll to position [277, 0]
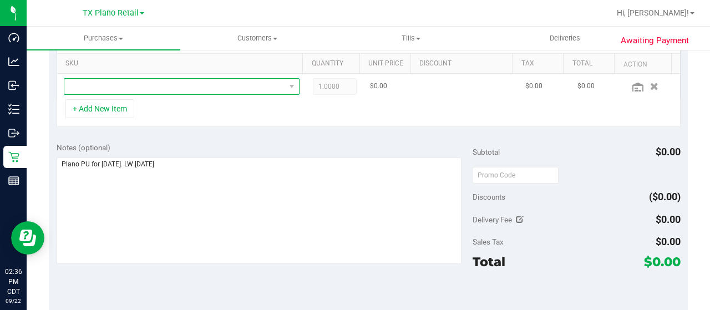
click at [227, 83] on span "NO DATA FOUND" at bounding box center [174, 87] width 221 height 16
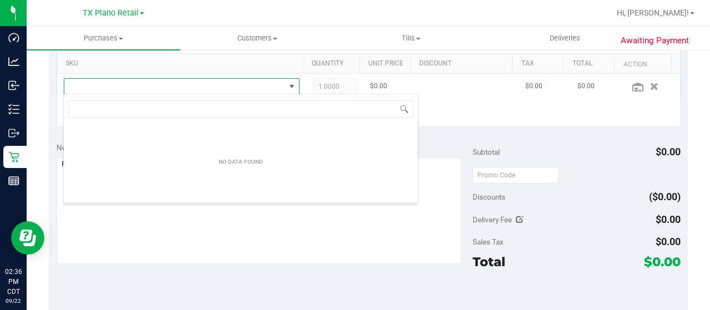
scroll to position [16, 223]
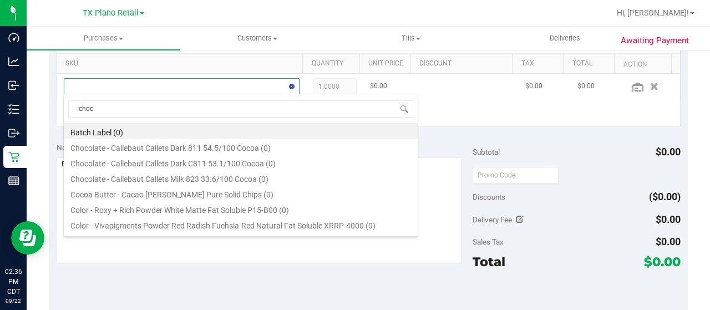
type input "choco"
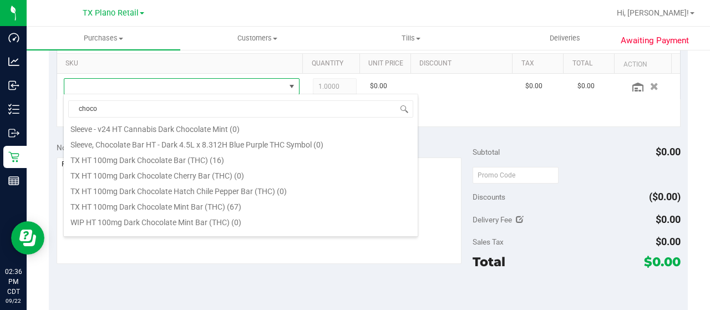
scroll to position [277, 0]
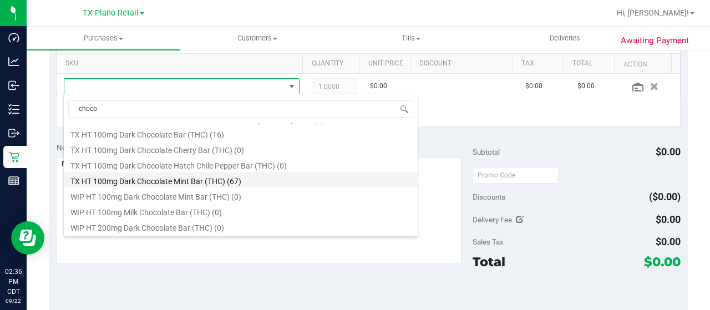
click at [316, 179] on li "TX HT 100mg Dark Chocolate Mint Bar (THC) (67)" at bounding box center [241, 180] width 354 height 16
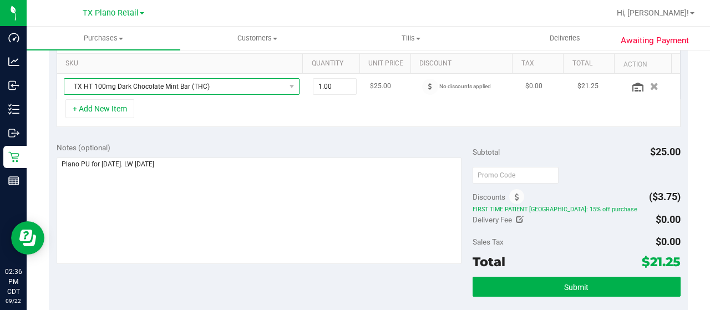
click at [258, 85] on span "TX HT 100mg Dark Chocolate Mint Bar (THC)" at bounding box center [174, 87] width 221 height 16
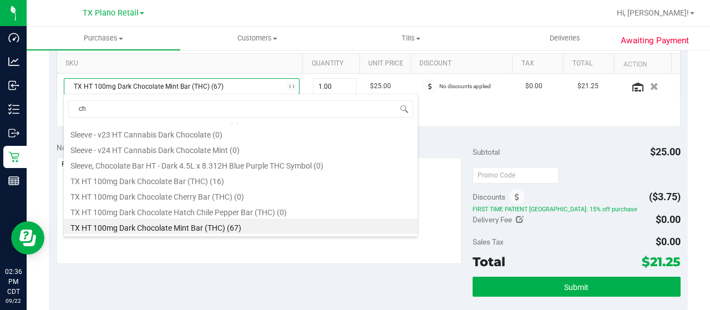
scroll to position [0, 0]
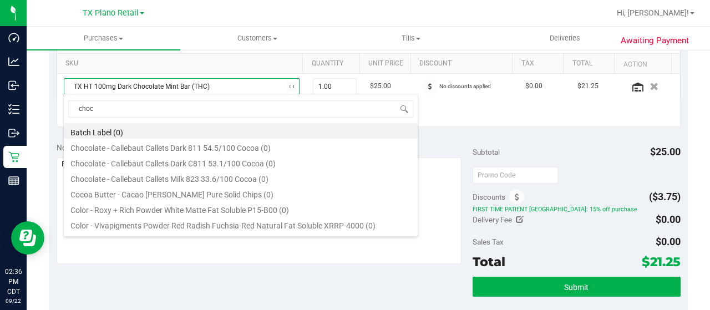
type input "choco"
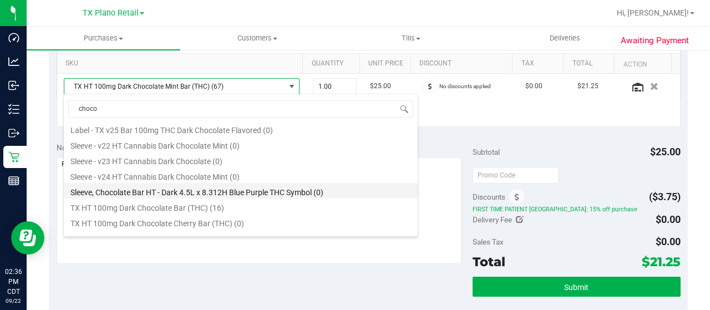
scroll to position [222, 0]
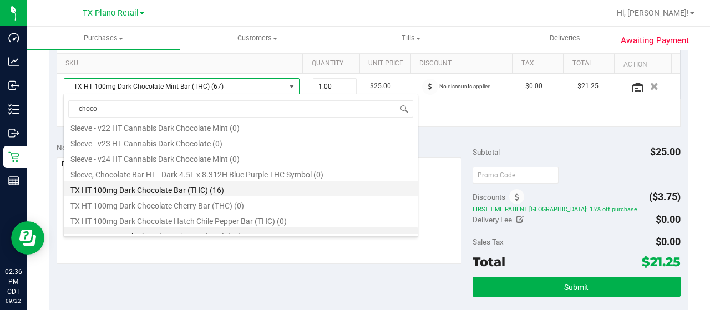
click at [236, 188] on li "TX HT 100mg Dark Chocolate Bar (THC) (16)" at bounding box center [241, 189] width 354 height 16
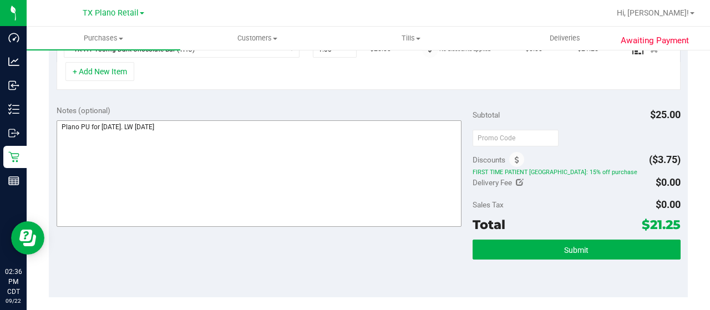
scroll to position [204, 0]
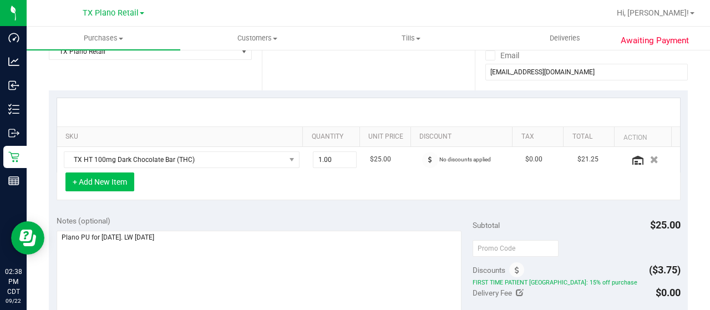
click at [114, 184] on button "+ Add New Item" at bounding box center [99, 181] width 69 height 19
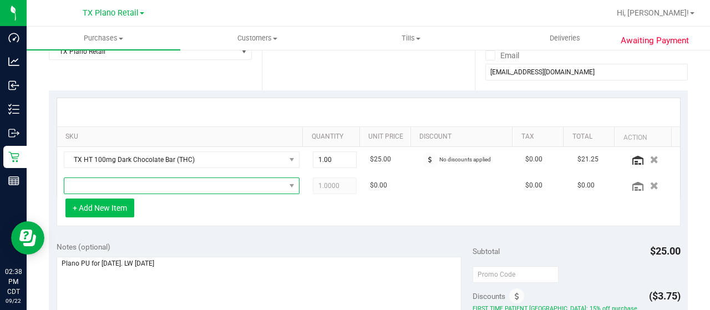
click at [114, 184] on span "NO DATA FOUND" at bounding box center [174, 186] width 221 height 16
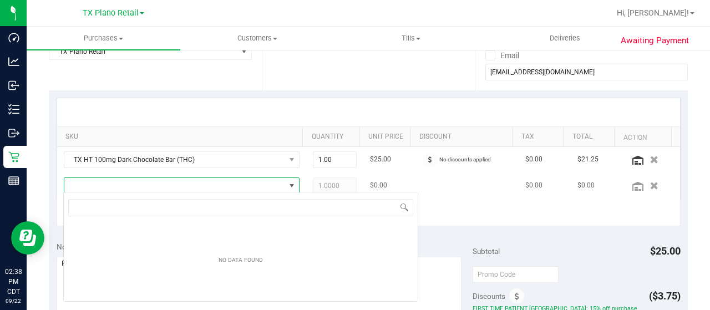
scroll to position [16, 223]
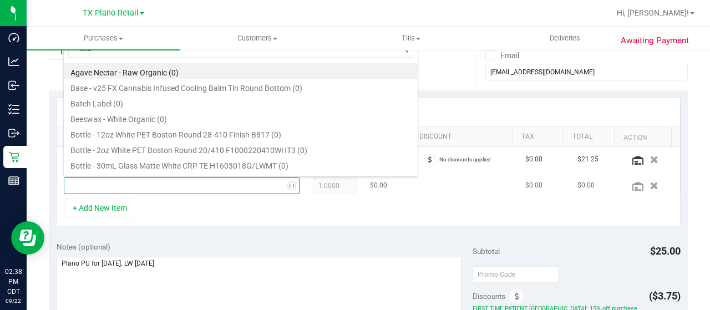
type input "[US_STATE]"
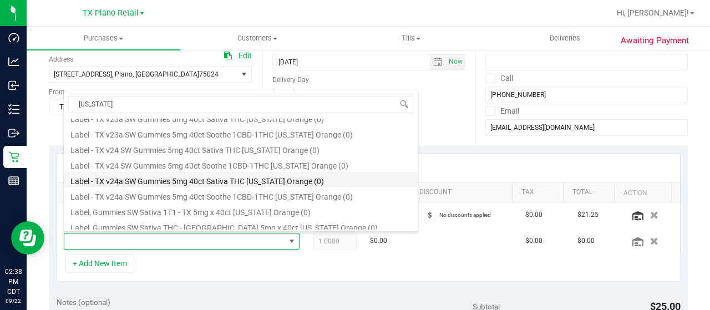
scroll to position [111, 0]
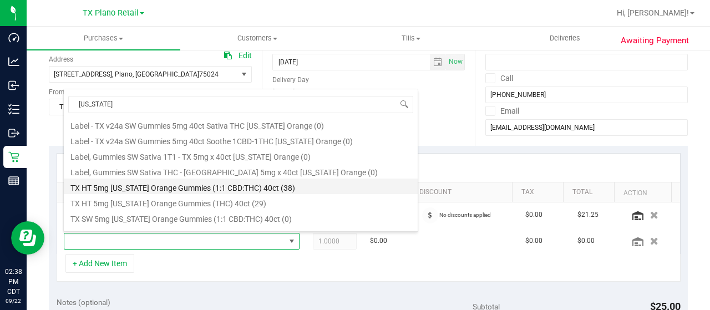
click at [308, 187] on li "TX HT 5mg [US_STATE] Orange Gummies (1:1 CBD:THC) 40ct (38)" at bounding box center [241, 187] width 354 height 16
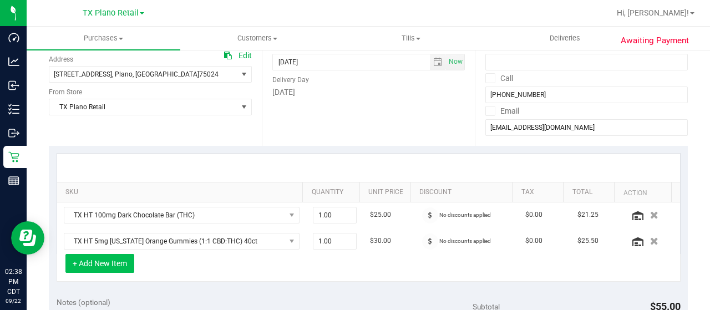
click at [115, 261] on button "+ Add New Item" at bounding box center [99, 263] width 69 height 19
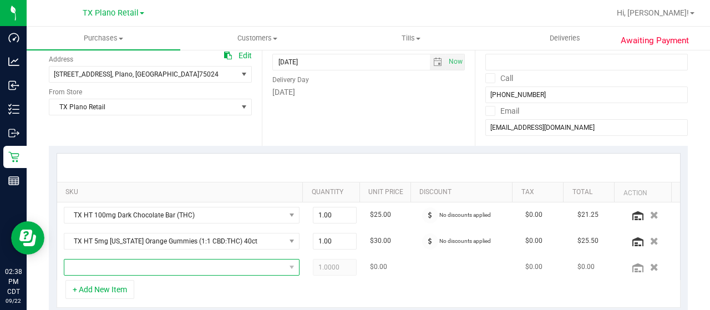
click at [172, 262] on span "NO DATA FOUND" at bounding box center [174, 267] width 221 height 16
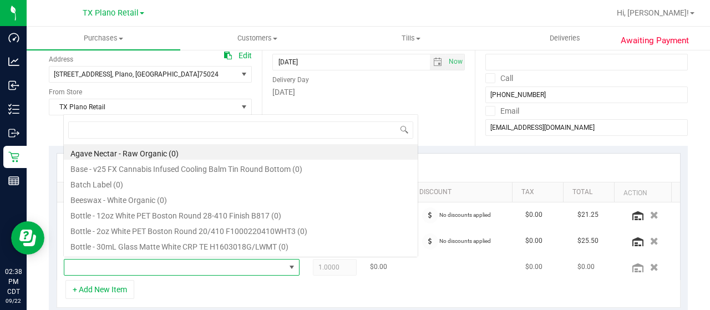
scroll to position [16, 223]
type input "orange"
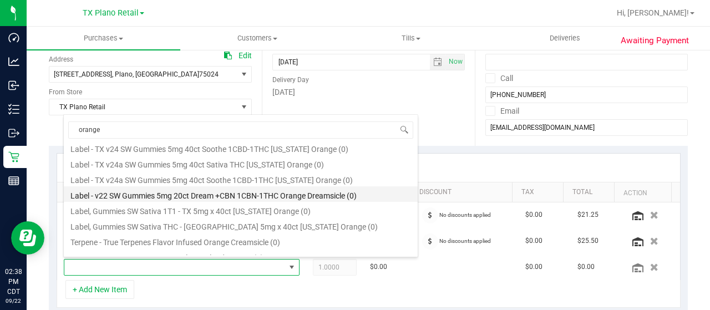
scroll to position [277, 0]
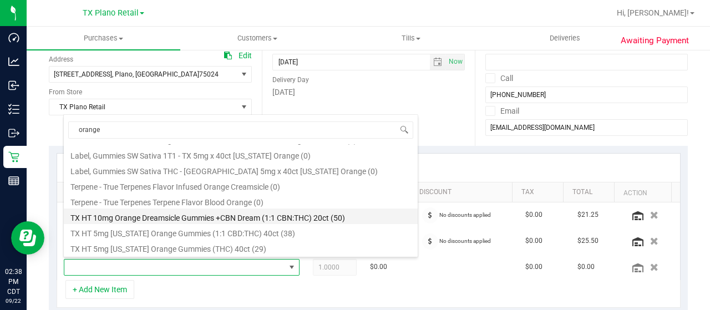
click at [328, 218] on li "TX HT 10mg Orange Dreamsicle Gummies +CBN Dream (1:1 CBN:THC) 20ct (50)" at bounding box center [241, 216] width 354 height 16
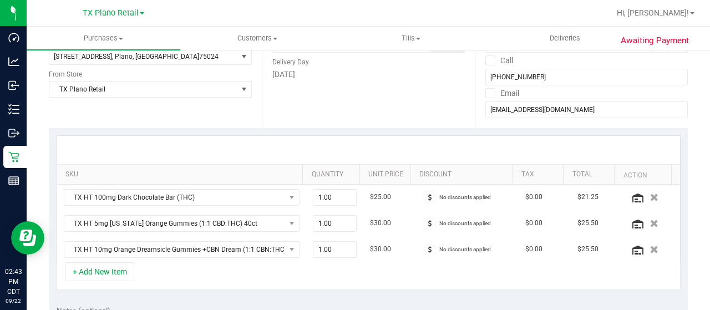
scroll to position [0, 0]
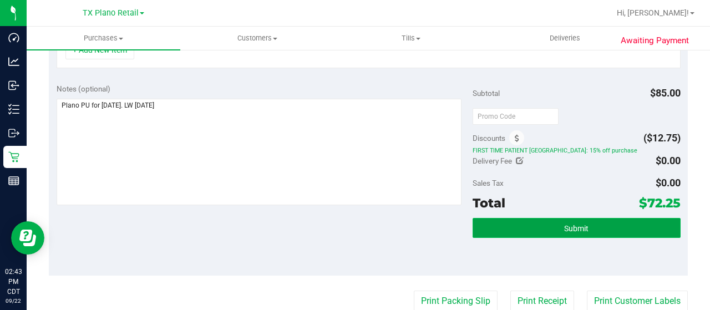
click at [575, 225] on span "Submit" at bounding box center [576, 228] width 24 height 9
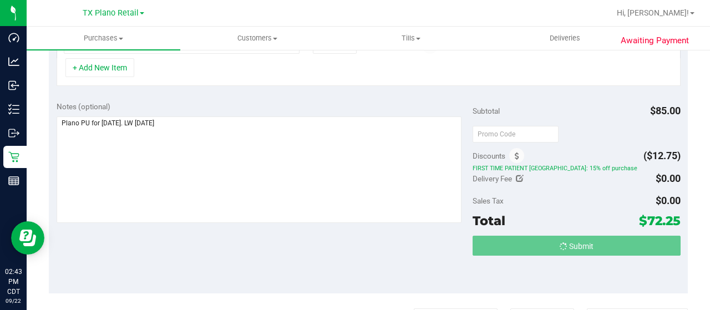
scroll to position [353, 0]
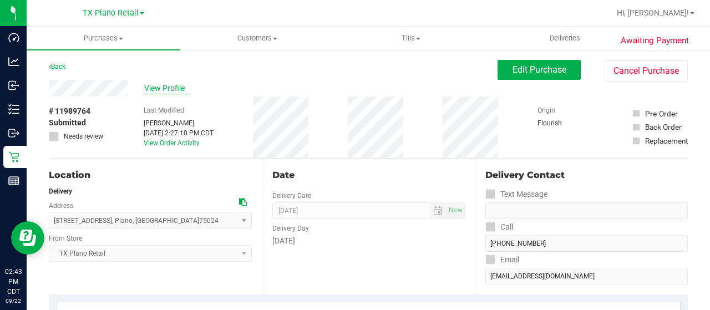
click at [171, 86] on span "View Profile" at bounding box center [166, 89] width 44 height 12
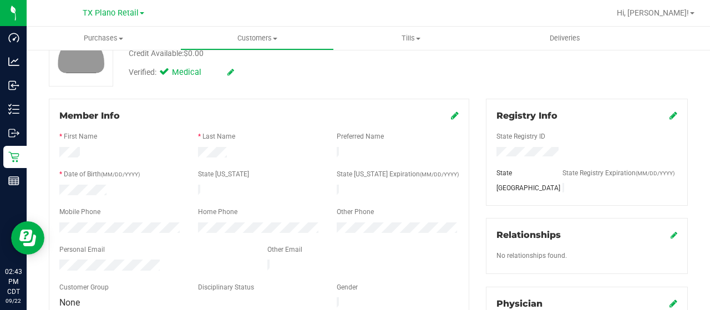
scroll to position [111, 0]
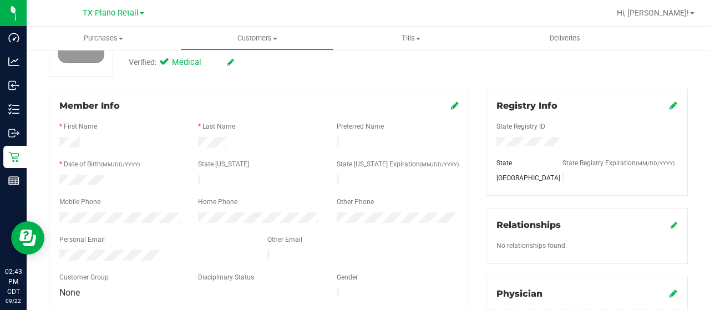
drag, startPoint x: 167, startPoint y: 251, endPoint x: 58, endPoint y: 249, distance: 109.8
click at [58, 249] on div at bounding box center [155, 255] width 208 height 13
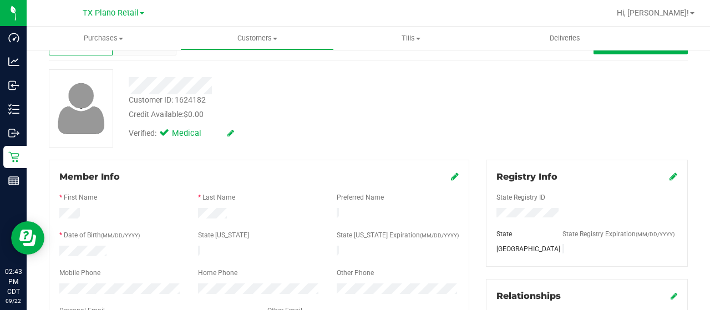
scroll to position [0, 0]
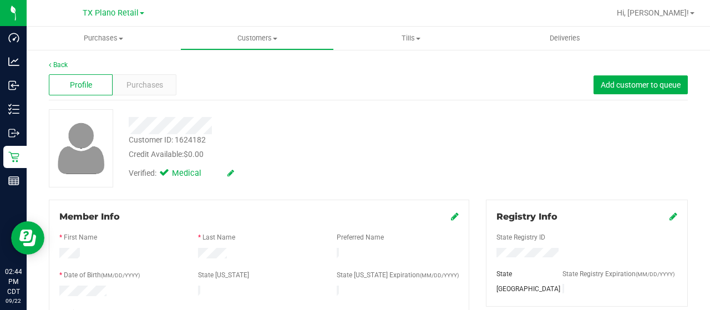
click at [132, 128] on div at bounding box center [284, 125] width 328 height 17
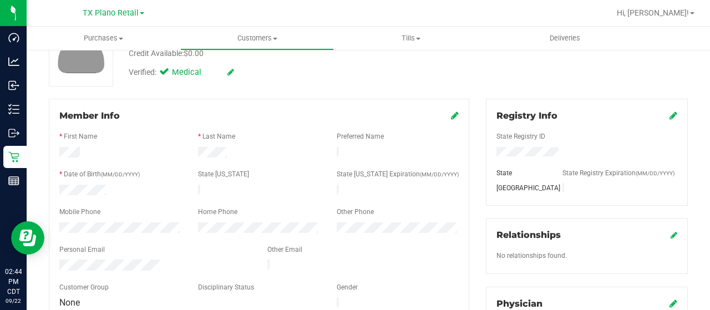
scroll to position [111, 0]
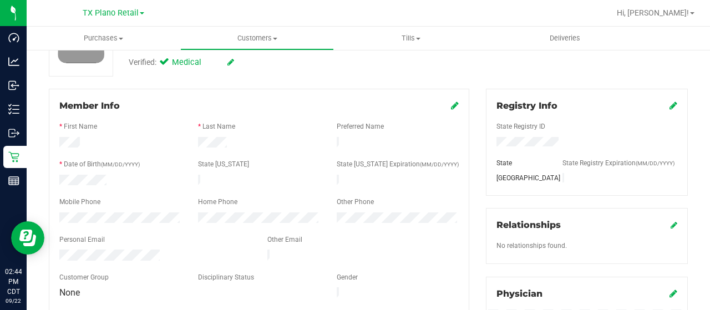
drag, startPoint x: 214, startPoint y: 124, endPoint x: 57, endPoint y: 216, distance: 182.4
click at [57, 216] on div at bounding box center [120, 218] width 139 height 13
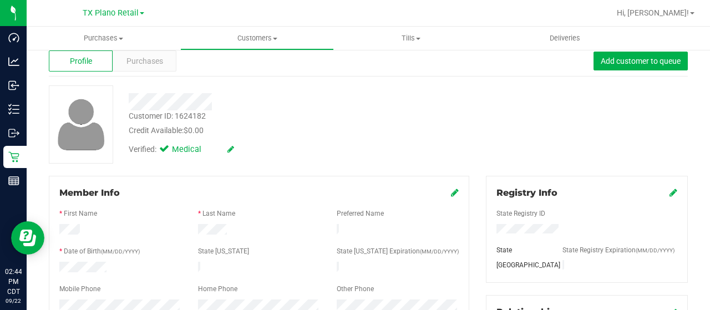
scroll to position [0, 0]
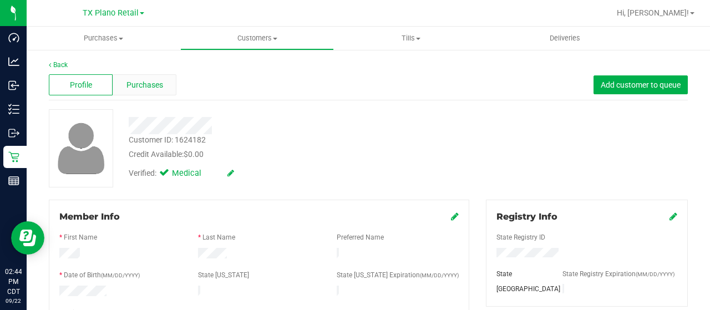
click at [146, 91] on div "Purchases" at bounding box center [145, 84] width 64 height 21
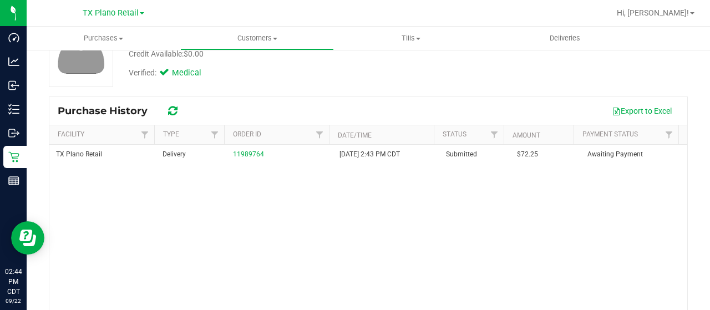
scroll to position [111, 0]
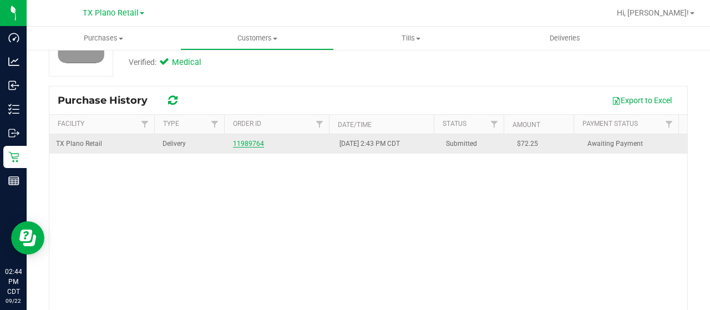
click at [242, 144] on link "11989764" at bounding box center [248, 144] width 31 height 8
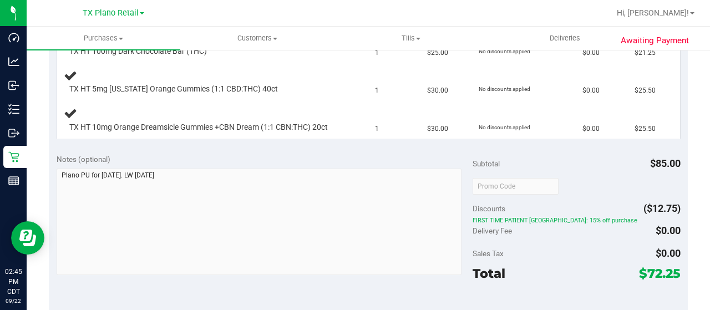
scroll to position [388, 0]
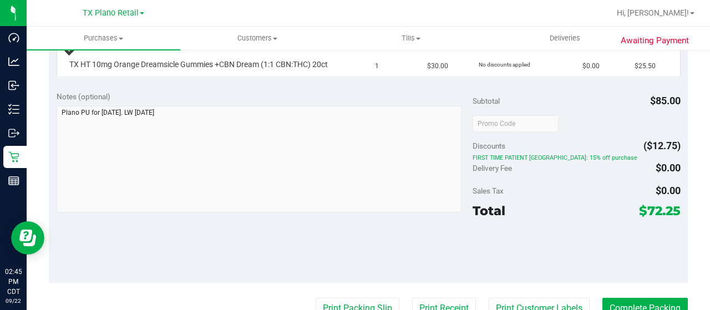
drag, startPoint x: 639, startPoint y: 217, endPoint x: 660, endPoint y: 220, distance: 21.9
click at [671, 218] on span "$72.25" at bounding box center [660, 211] width 42 height 16
copy span "72.25"
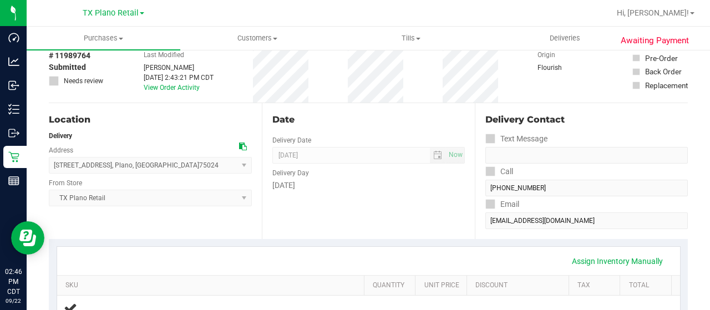
scroll to position [0, 0]
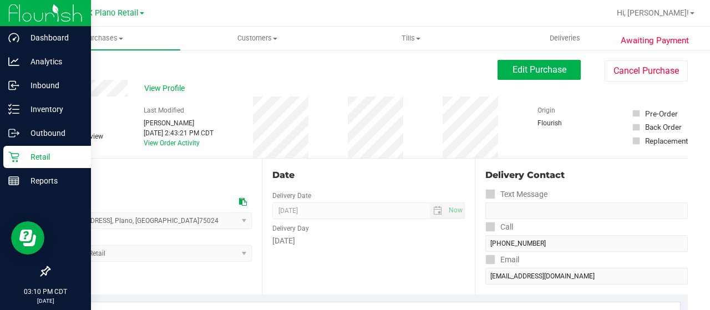
drag, startPoint x: 16, startPoint y: 161, endPoint x: 29, endPoint y: 154, distance: 14.9
click at [16, 161] on icon at bounding box center [13, 157] width 11 height 11
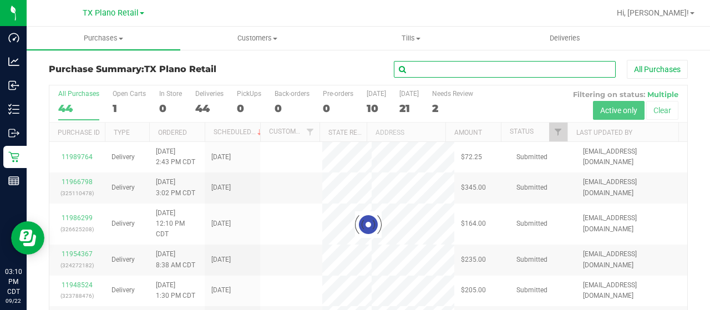
click at [473, 72] on input "text" at bounding box center [505, 69] width 222 height 17
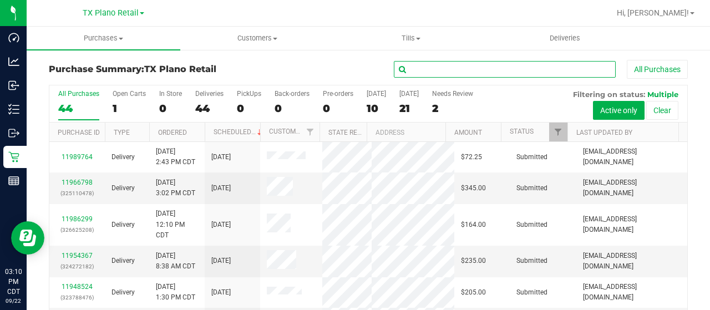
type input "f"
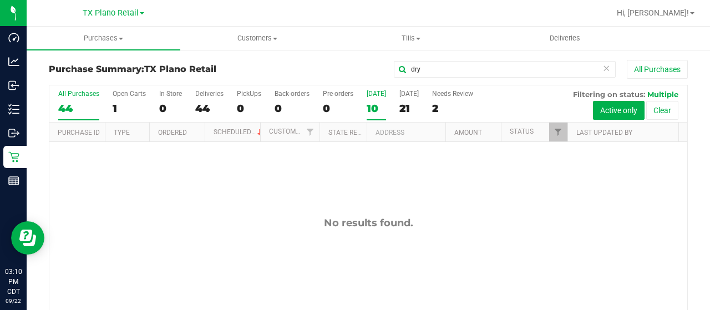
click at [373, 109] on div "10" at bounding box center [375, 108] width 19 height 13
click at [0, 0] on input "[DATE] 10" at bounding box center [0, 0] width 0 height 0
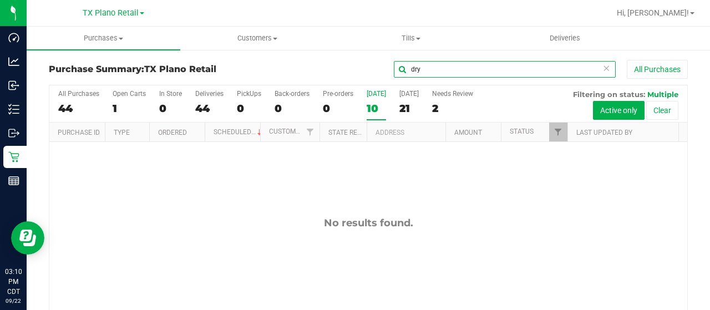
click at [432, 73] on input "dry" at bounding box center [505, 69] width 222 height 17
type input "d"
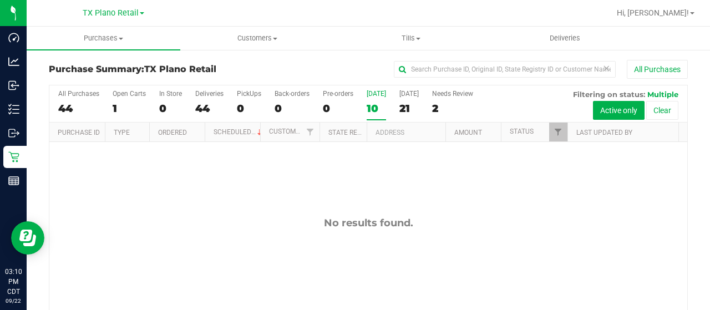
click at [371, 108] on div "10" at bounding box center [375, 108] width 19 height 13
click at [0, 0] on input "[DATE] 10" at bounding box center [0, 0] width 0 height 0
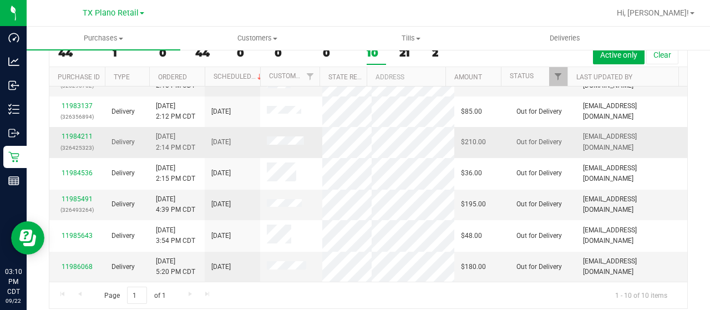
scroll to position [166, 0]
click at [79, 195] on link "11985491" at bounding box center [77, 199] width 31 height 8
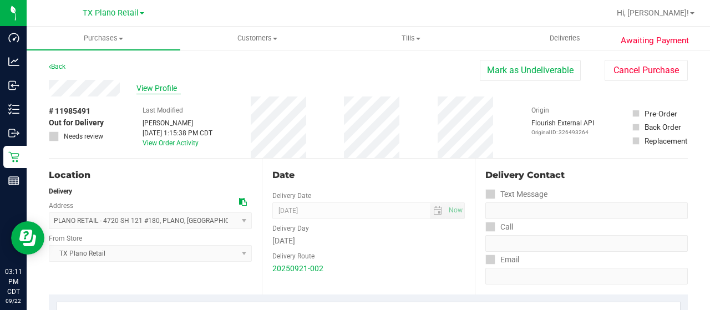
click at [150, 84] on span "View Profile" at bounding box center [158, 89] width 44 height 12
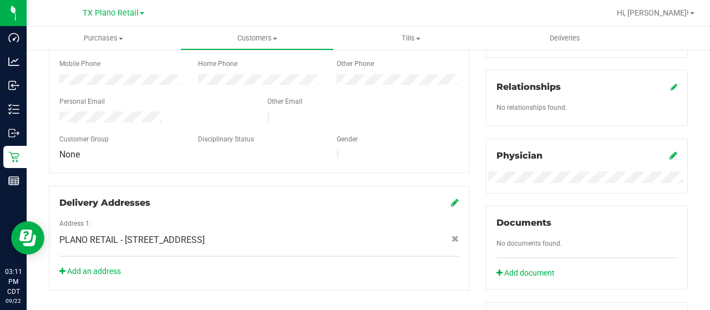
scroll to position [253, 0]
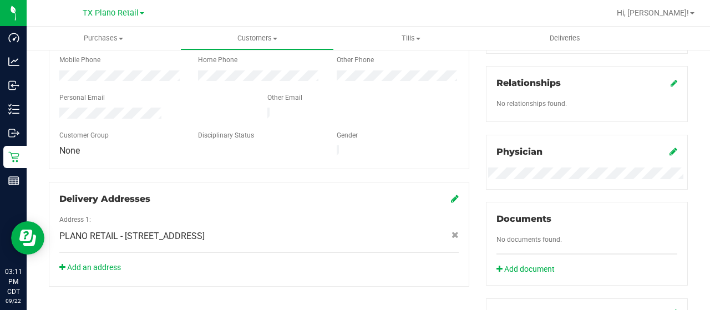
click at [59, 108] on div at bounding box center [155, 114] width 208 height 13
